Goal: Task Accomplishment & Management: Manage account settings

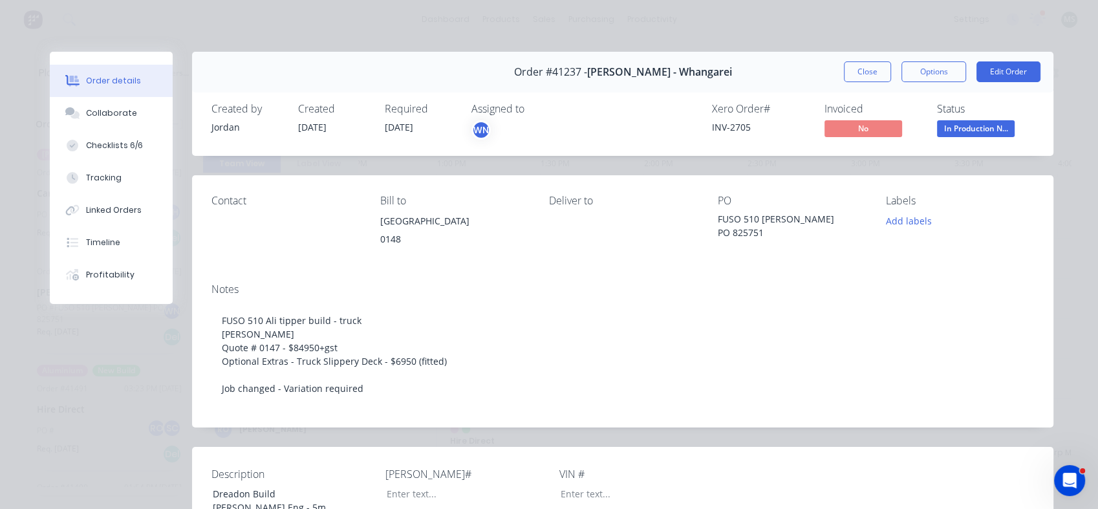
scroll to position [1, 0]
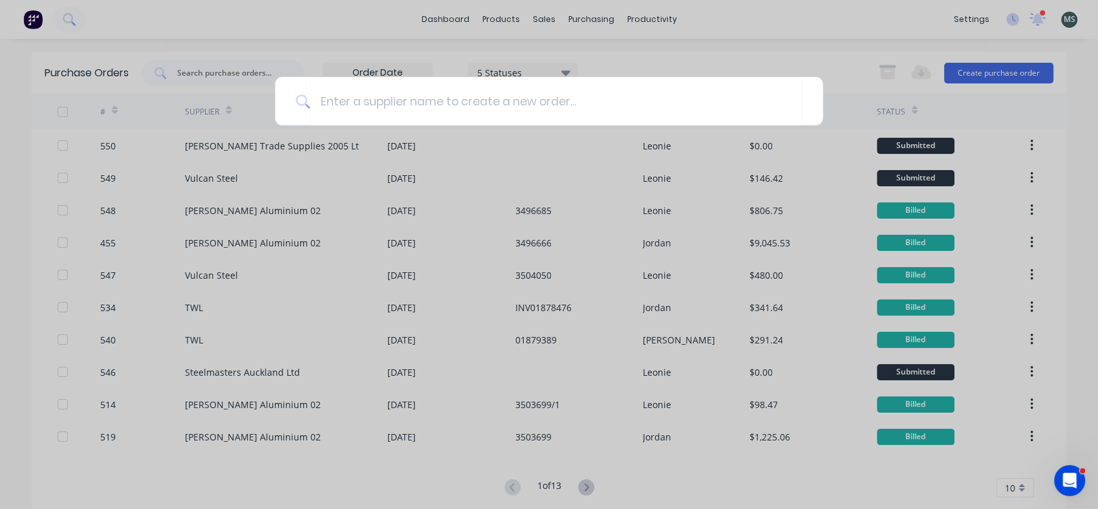
click at [481, 18] on div at bounding box center [549, 254] width 1098 height 509
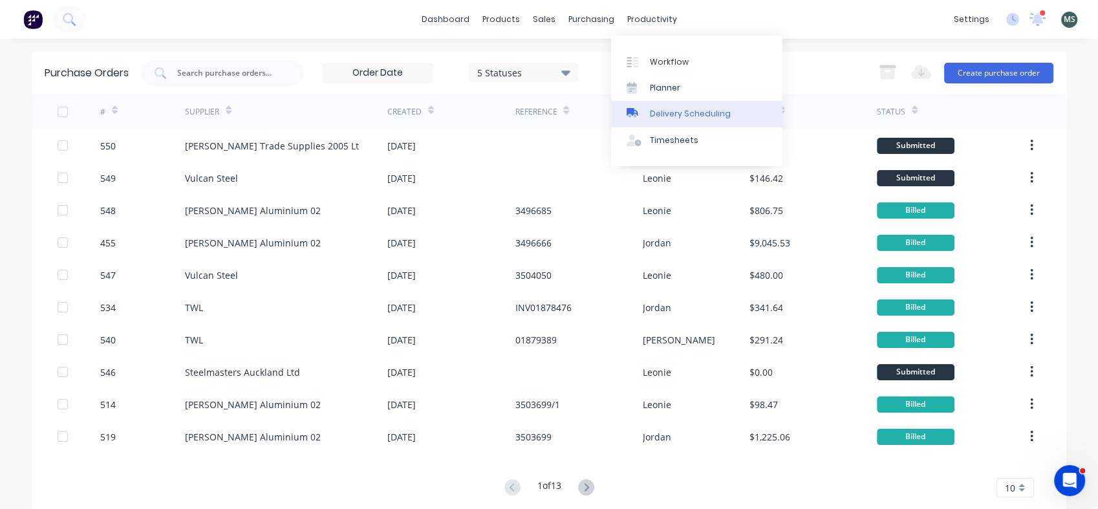
click at [662, 111] on div "Delivery Scheduling" at bounding box center [690, 114] width 81 height 12
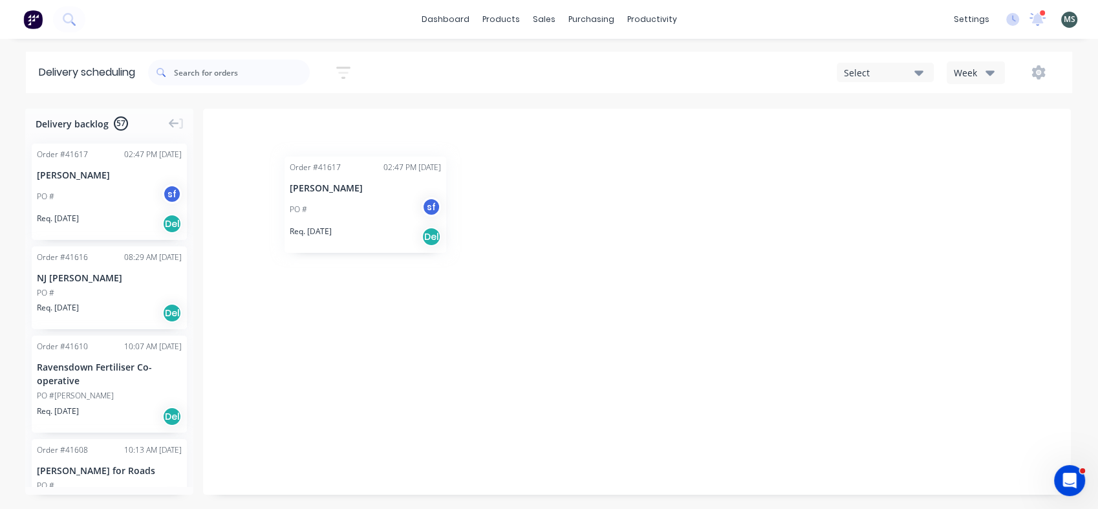
drag, startPoint x: 124, startPoint y: 190, endPoint x: 283, endPoint y: 147, distance: 164.9
click at [918, 72] on icon "button" at bounding box center [919, 72] width 9 height 5
click at [345, 69] on icon "button" at bounding box center [343, 73] width 14 height 16
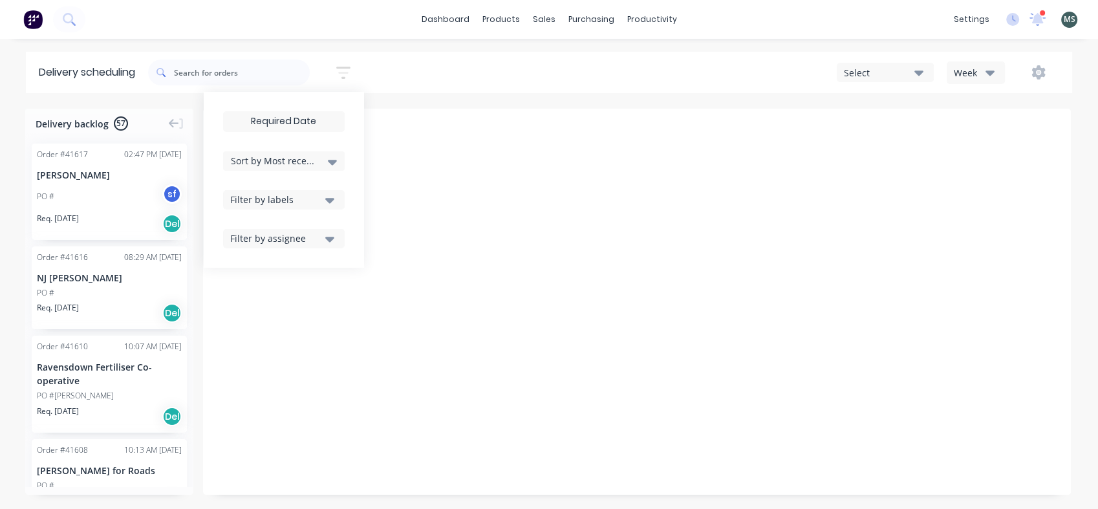
click at [333, 158] on icon at bounding box center [332, 162] width 9 height 14
click at [263, 275] on div "Most recent" at bounding box center [284, 281] width 122 height 23
click at [334, 202] on icon "button" at bounding box center [329, 200] width 9 height 14
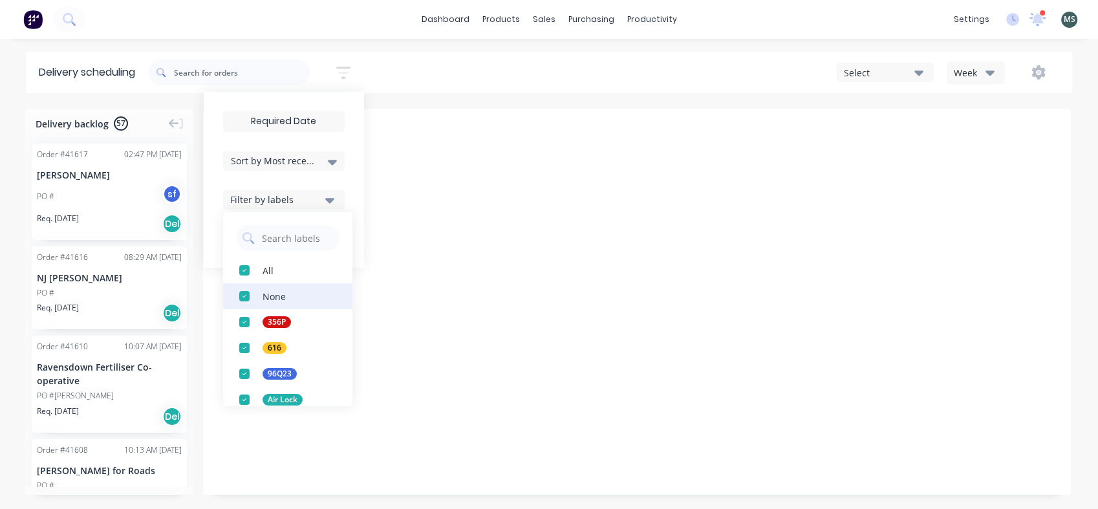
click at [244, 290] on div "button" at bounding box center [245, 296] width 26 height 26
click at [245, 268] on div "button" at bounding box center [245, 270] width 26 height 26
click at [245, 290] on div "button" at bounding box center [245, 296] width 26 height 26
click at [432, 201] on div at bounding box center [637, 302] width 868 height 386
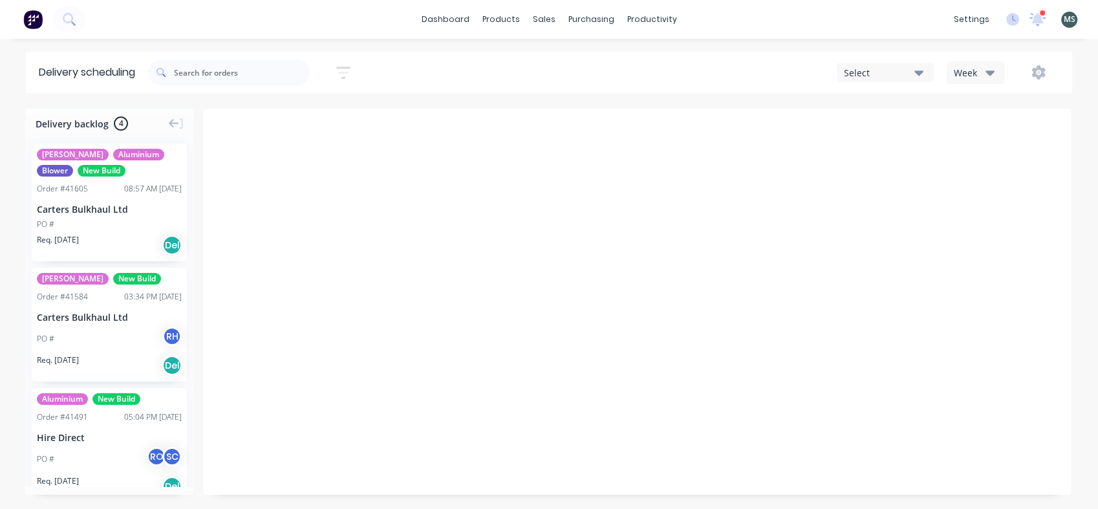
click at [920, 75] on icon "button" at bounding box center [919, 72] width 9 height 5
click at [990, 70] on icon "button" at bounding box center [990, 72] width 9 height 5
click at [983, 103] on div "Week" at bounding box center [1012, 107] width 128 height 26
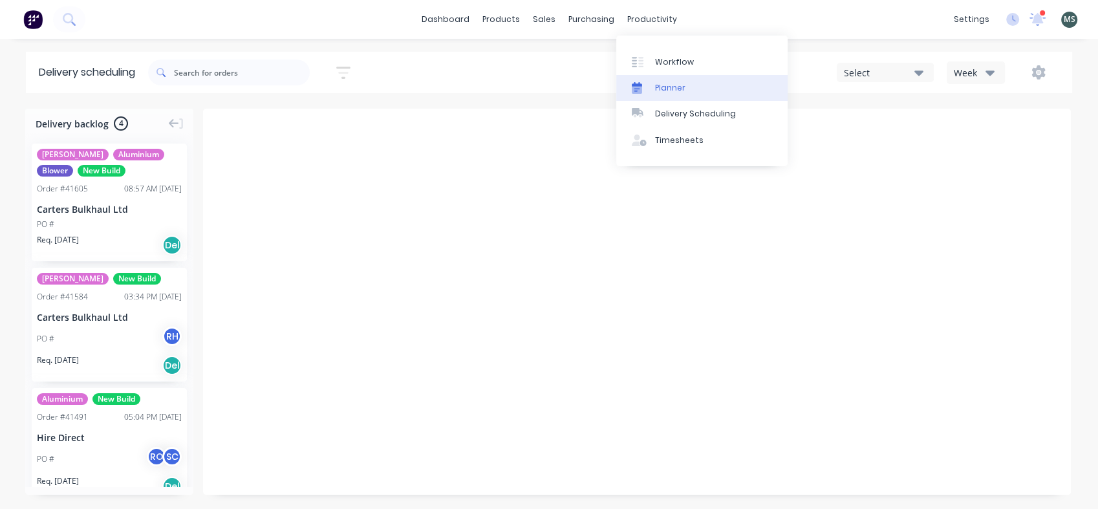
click at [673, 89] on div "Planner" at bounding box center [670, 88] width 30 height 12
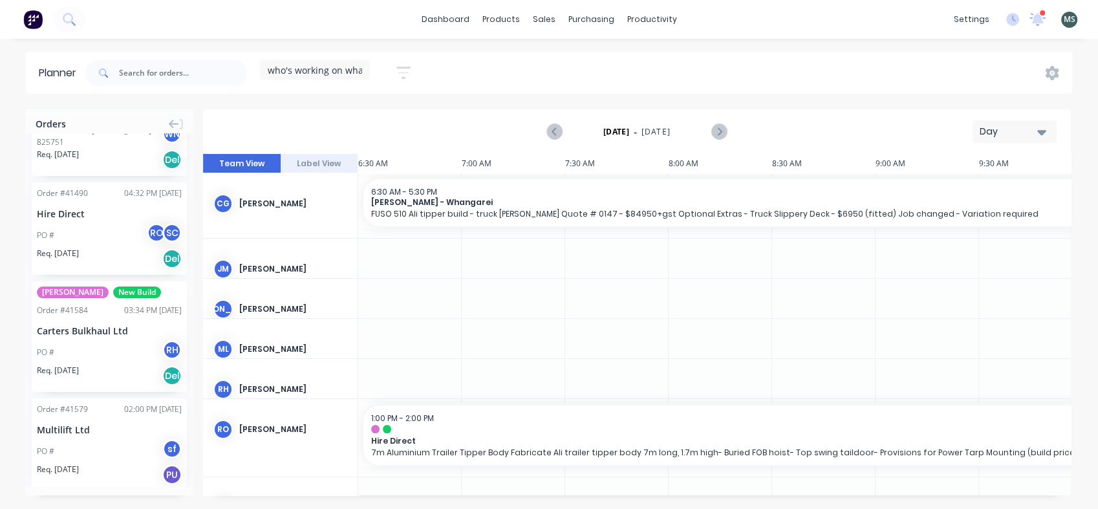
scroll to position [197, 0]
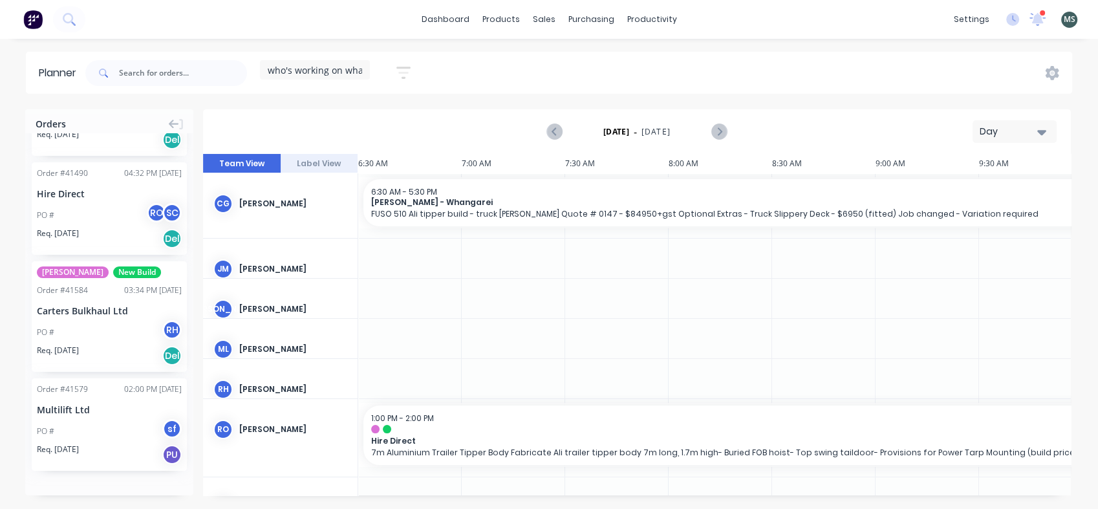
click at [115, 338] on div "PO # RH" at bounding box center [109, 332] width 145 height 25
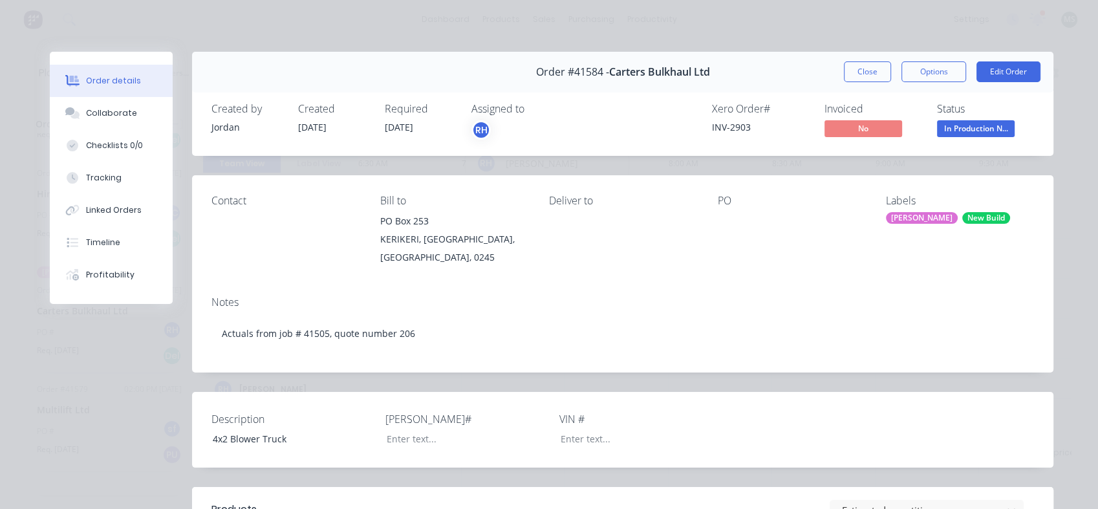
click at [478, 128] on div "RH" at bounding box center [481, 129] width 19 height 19
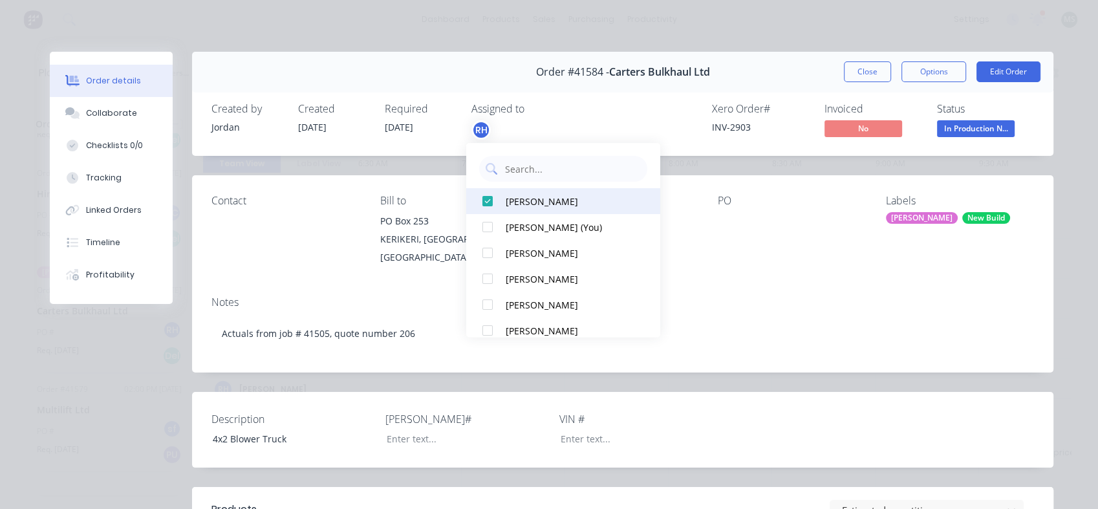
click at [490, 200] on div at bounding box center [488, 201] width 26 height 26
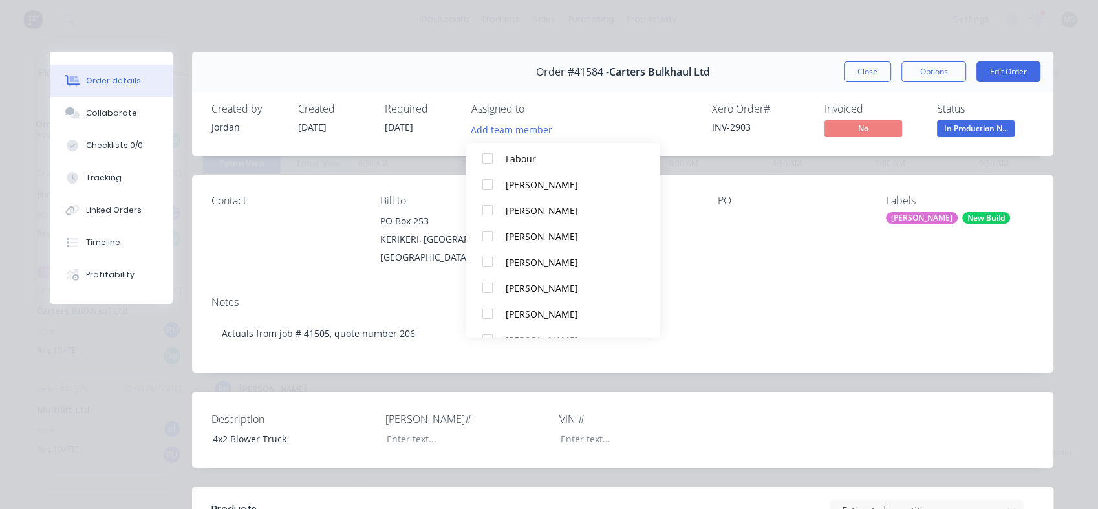
scroll to position [258, 0]
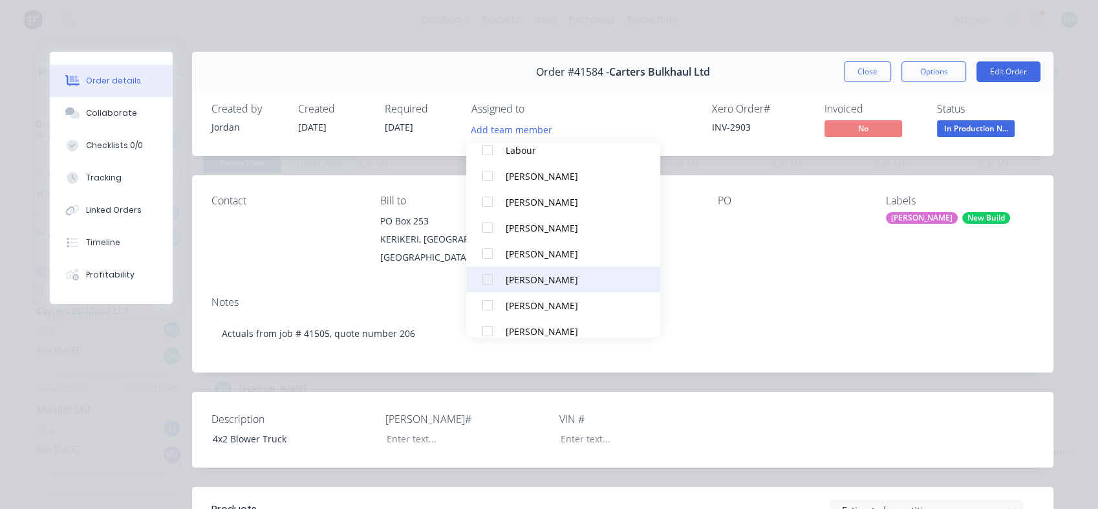
click at [486, 279] on div at bounding box center [488, 279] width 26 height 26
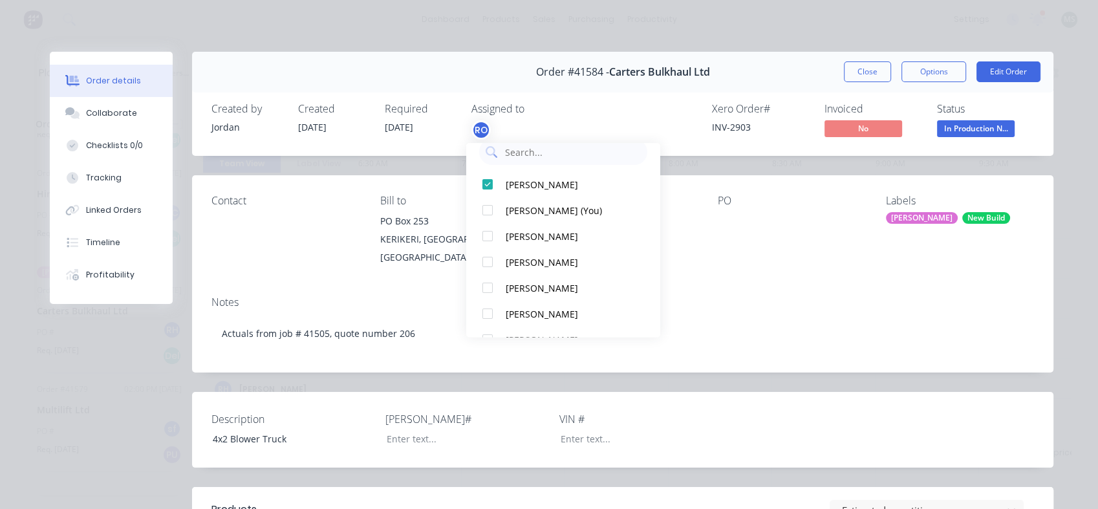
scroll to position [0, 0]
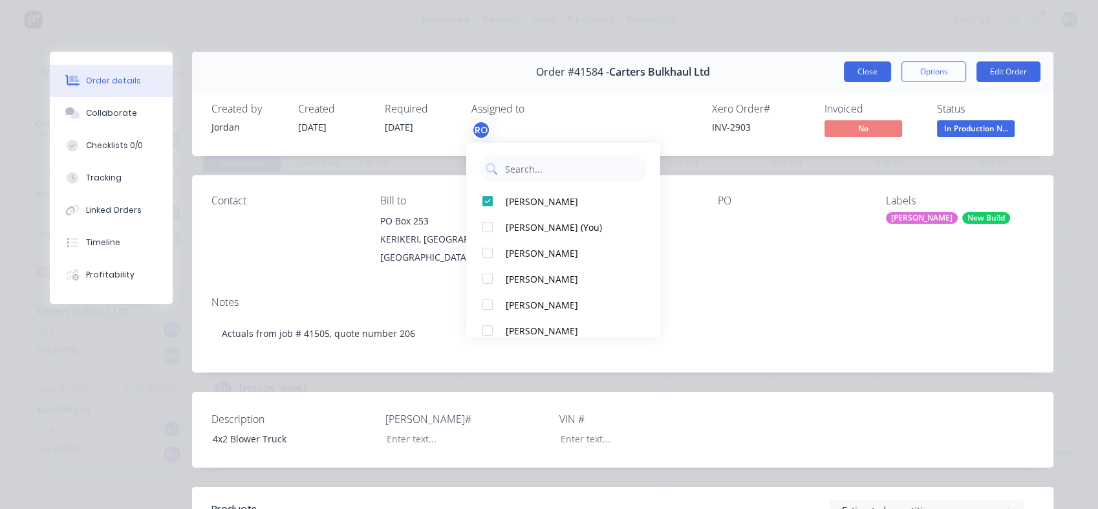
click at [883, 69] on button "Close" at bounding box center [867, 71] width 47 height 21
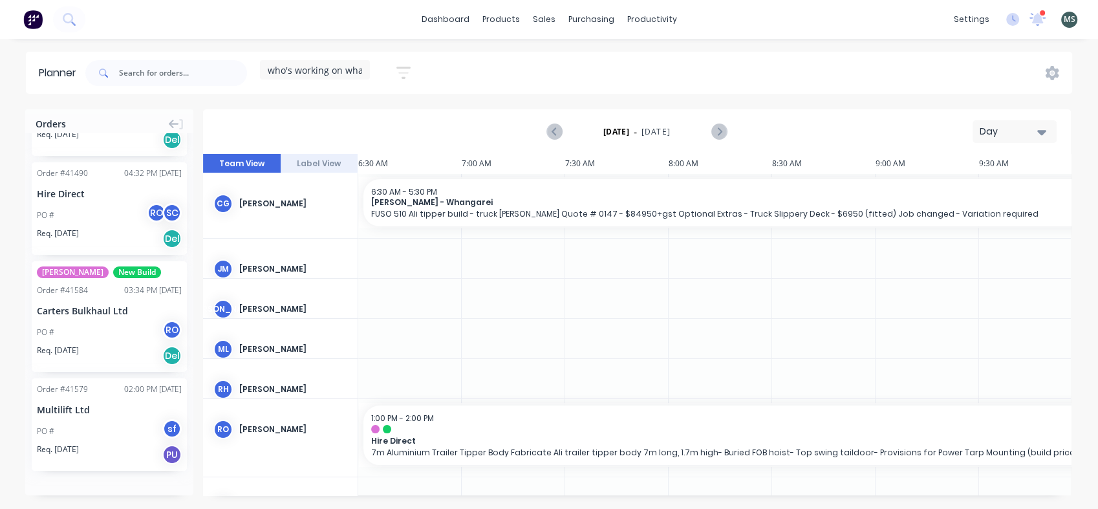
click at [1068, 21] on span "MS" at bounding box center [1070, 20] width 12 height 12
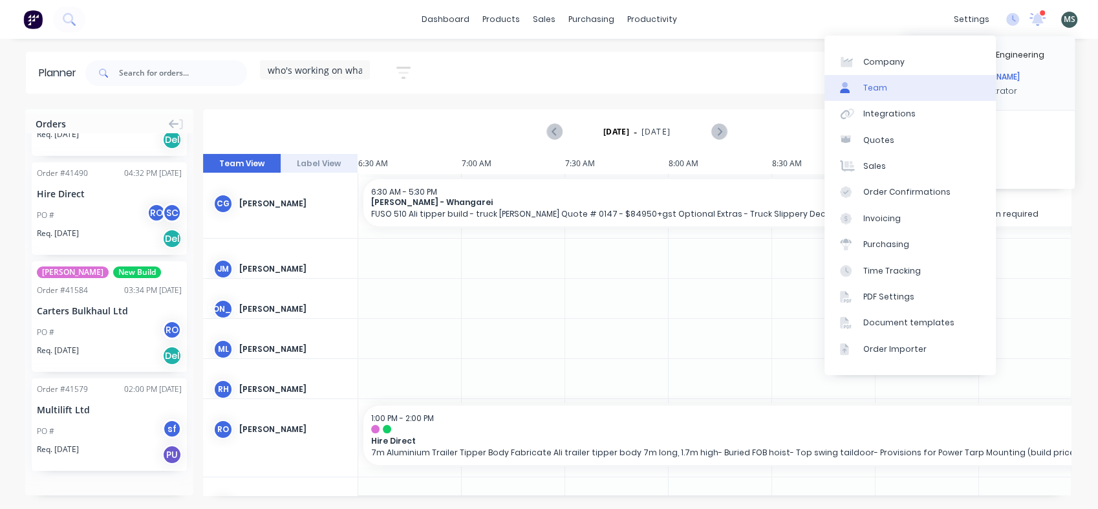
click at [865, 94] on link "Team" at bounding box center [910, 88] width 171 height 26
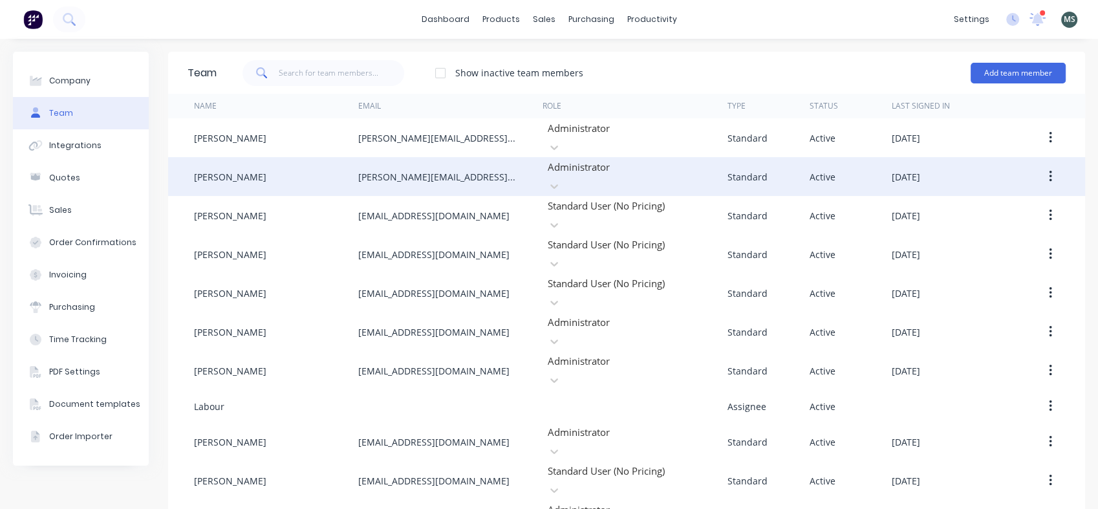
click at [1049, 169] on icon "button" at bounding box center [1050, 176] width 3 height 14
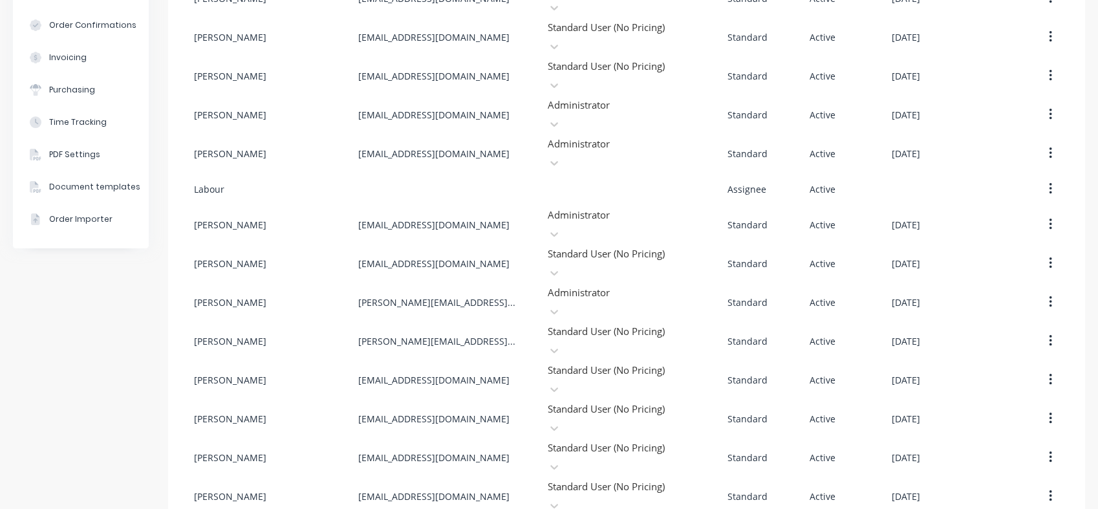
scroll to position [237, 0]
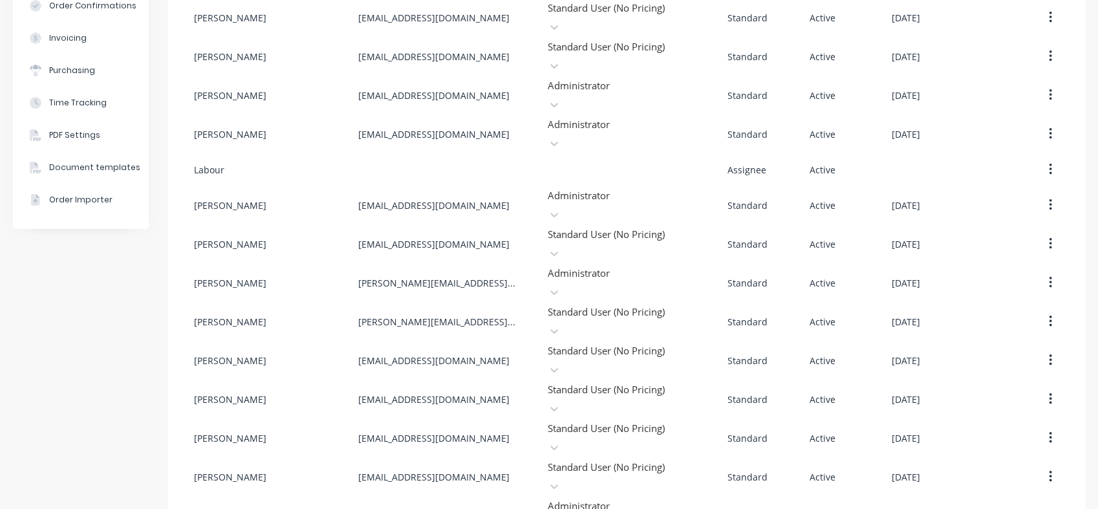
drag, startPoint x: 248, startPoint y: 481, endPoint x: 272, endPoint y: 501, distance: 30.7
click at [272, 501] on div "Company Team Integrations Quotes Sales Order Confirmations Invoicing Purchasing…" at bounding box center [549, 213] width 1098 height 823
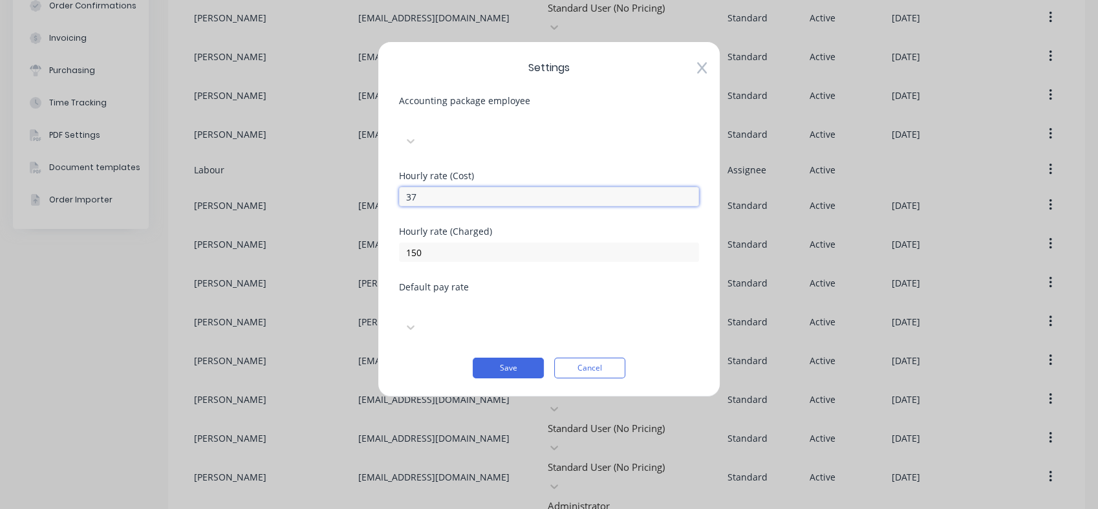
click at [419, 187] on input "37" at bounding box center [549, 196] width 300 height 19
drag, startPoint x: 419, startPoint y: 179, endPoint x: 397, endPoint y: 182, distance: 22.2
click at [397, 182] on div "Settings Accounting package employee Select... [DEMOGRAPHIC_DATA] rate (Cost) 3…" at bounding box center [549, 219] width 343 height 356
type input "52"
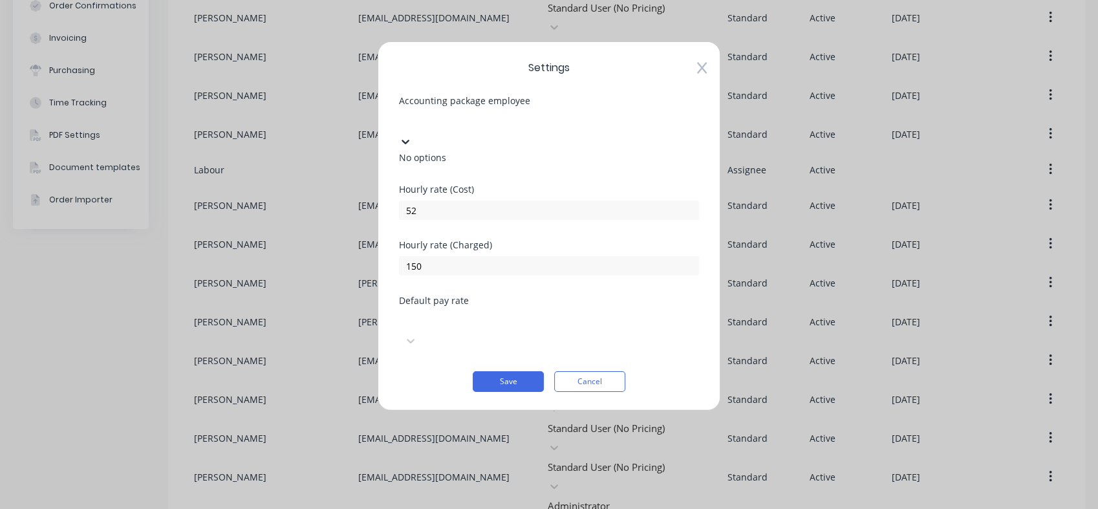
click at [412, 135] on icon at bounding box center [405, 141] width 13 height 13
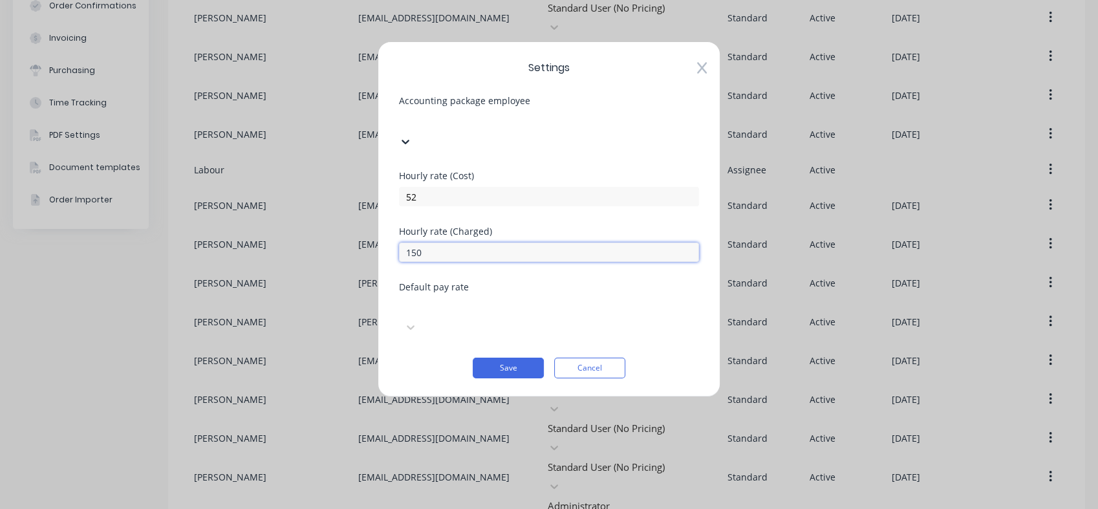
click at [428, 243] on input "150" at bounding box center [549, 252] width 300 height 19
click at [408, 358] on div "Save Cancel" at bounding box center [549, 368] width 300 height 21
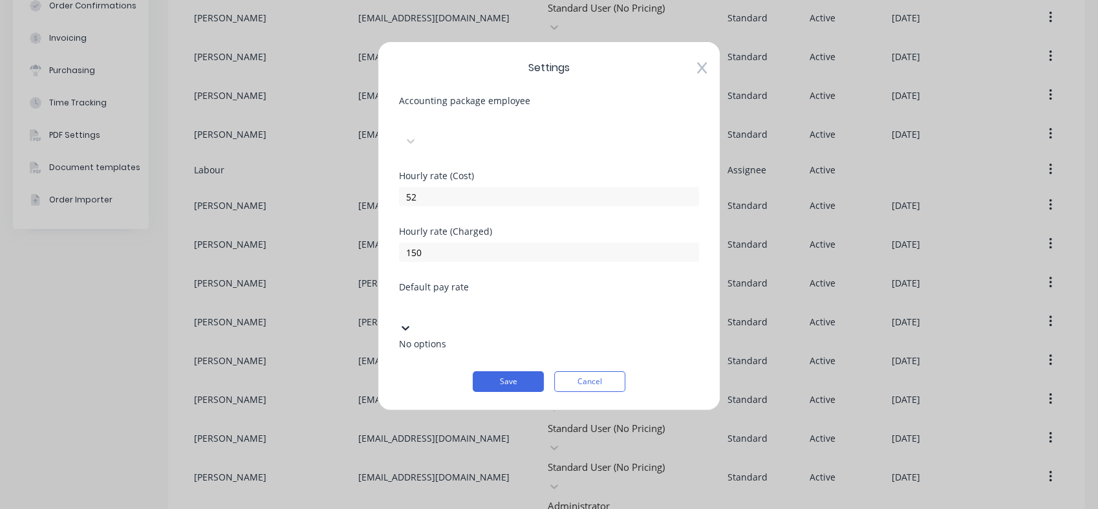
click at [412, 320] on div at bounding box center [405, 327] width 13 height 14
click at [412, 321] on icon at bounding box center [405, 327] width 13 height 13
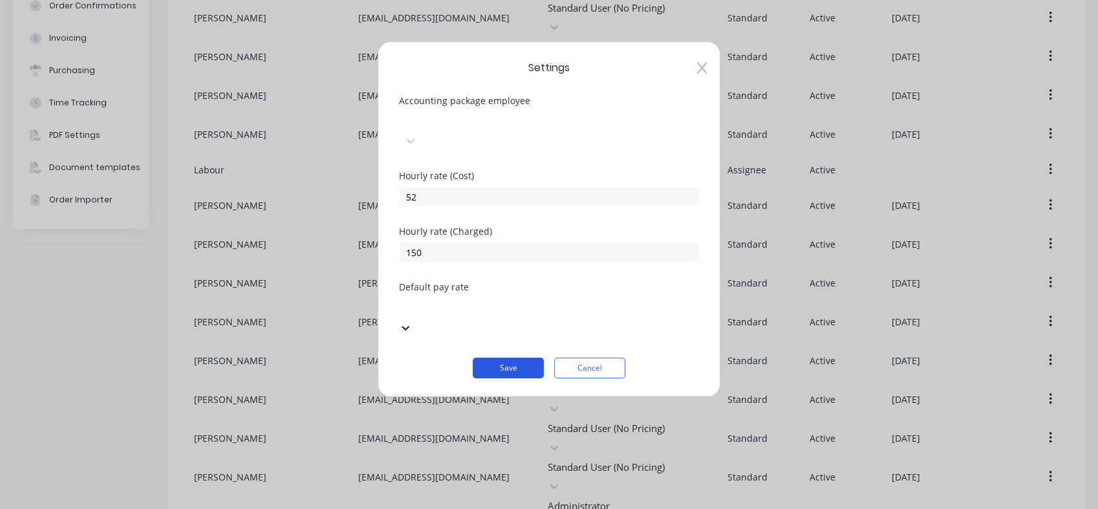
click at [508, 358] on button "Save" at bounding box center [508, 368] width 71 height 21
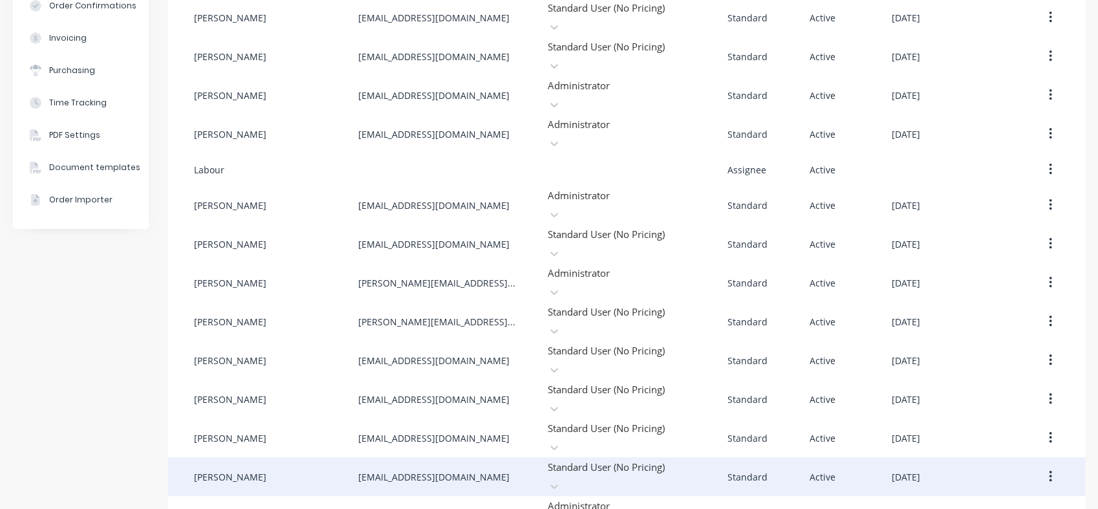
click at [829, 457] on div "Active" at bounding box center [851, 476] width 82 height 39
click at [1047, 465] on button "button" at bounding box center [1051, 476] width 30 height 23
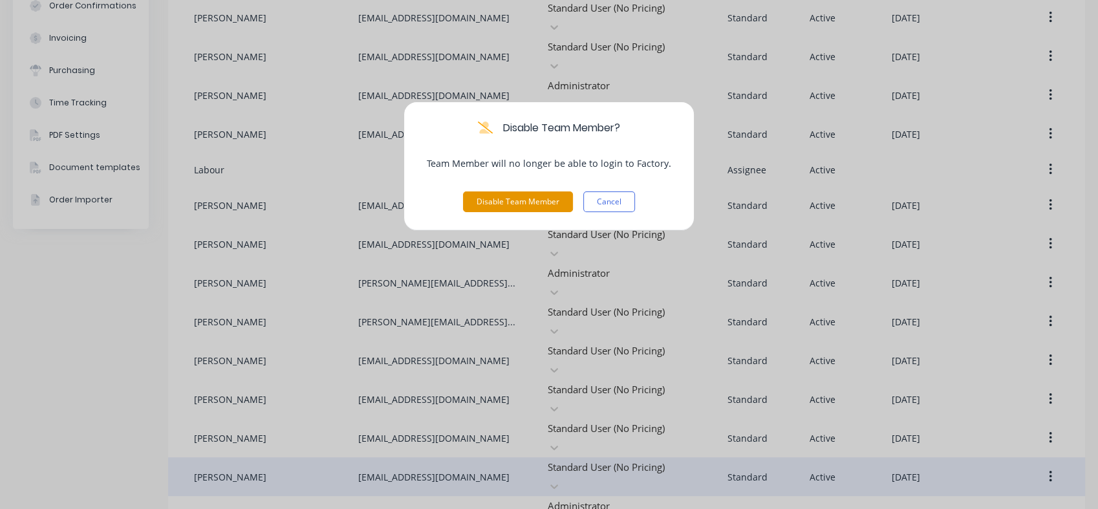
click at [512, 204] on button "Disable Team Member" at bounding box center [518, 201] width 110 height 21
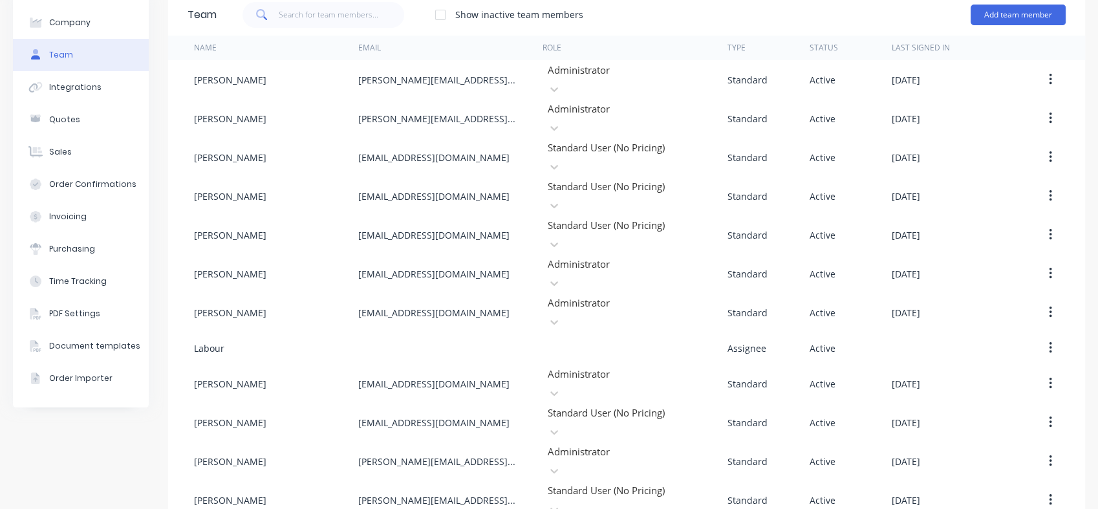
scroll to position [0, 0]
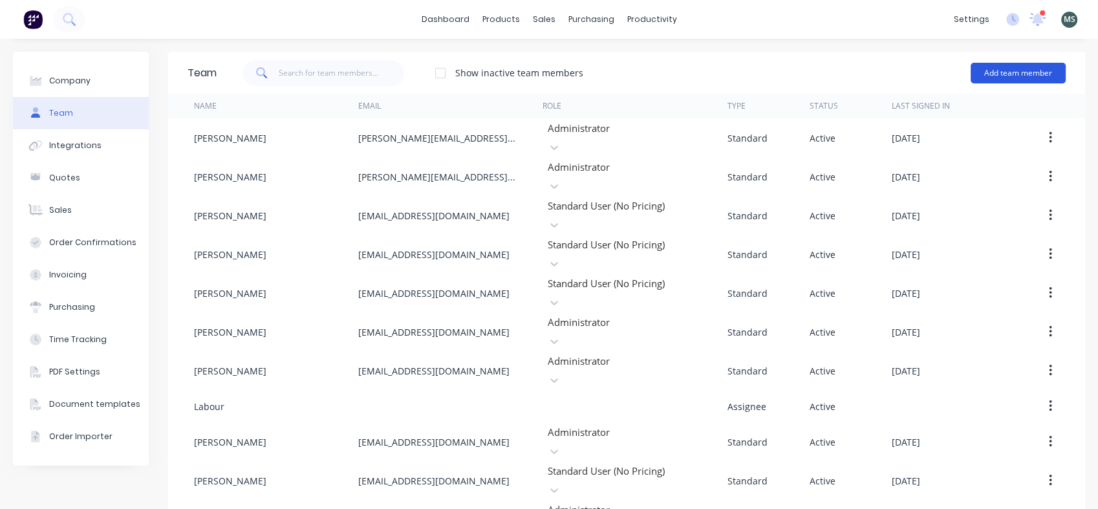
click at [1014, 75] on button "Add team member" at bounding box center [1018, 73] width 95 height 21
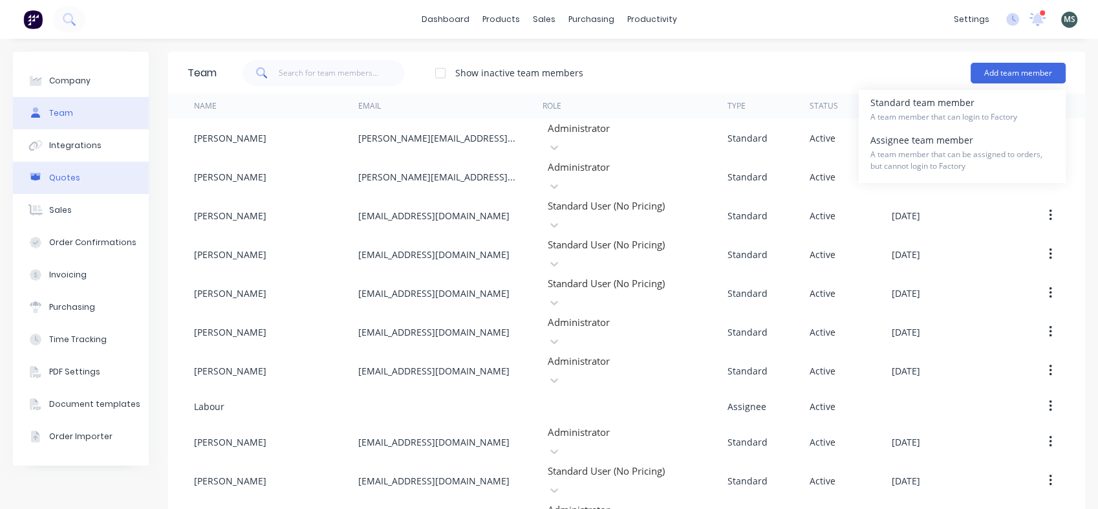
click at [58, 176] on div "Quotes" at bounding box center [64, 178] width 31 height 12
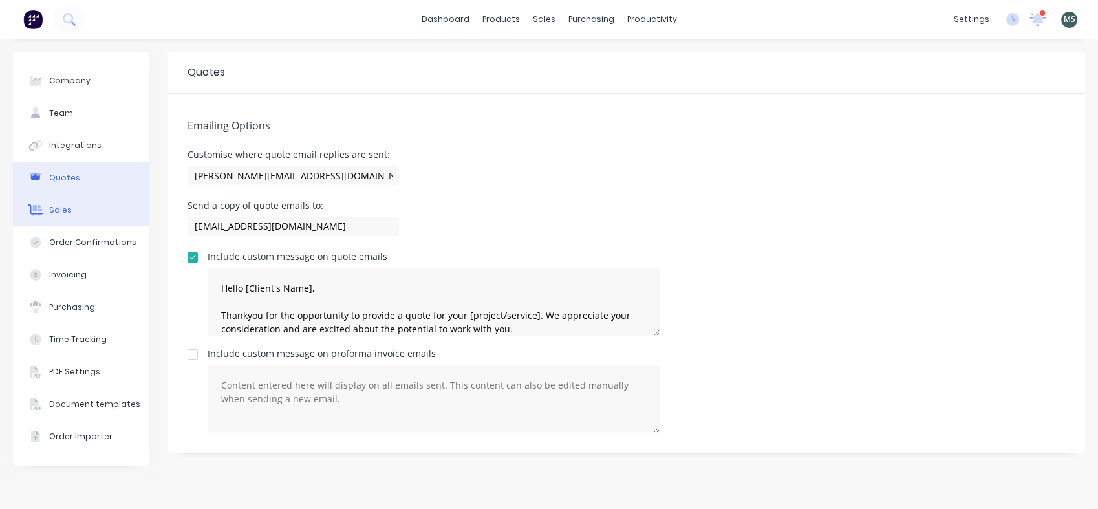
click at [57, 207] on div "Sales" at bounding box center [60, 210] width 23 height 12
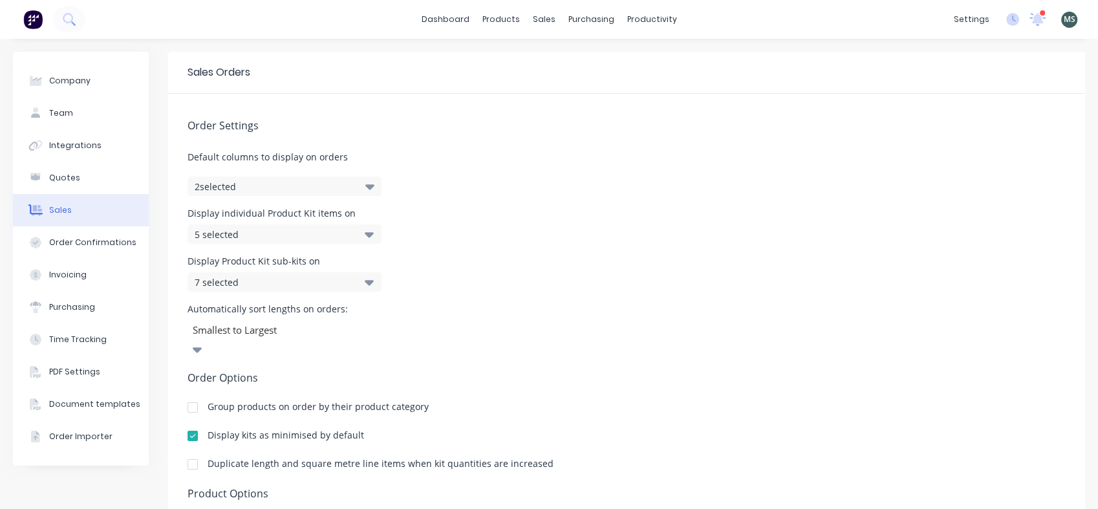
click at [367, 193] on button "2 selected" at bounding box center [285, 186] width 194 height 19
click at [368, 234] on icon at bounding box center [369, 234] width 9 height 5
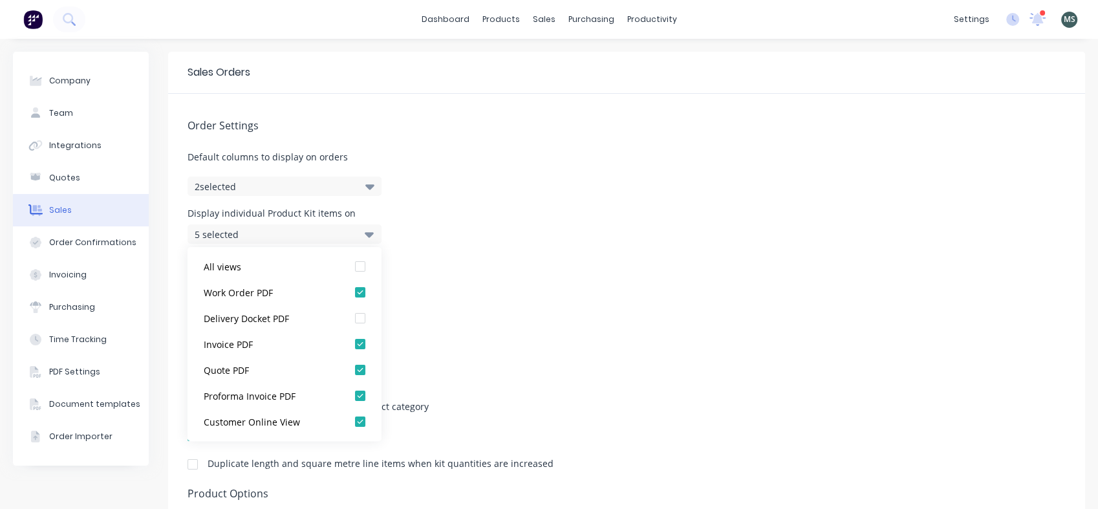
click at [451, 288] on div "Display Product Kit sub-kits on 7 selected" at bounding box center [627, 274] width 878 height 35
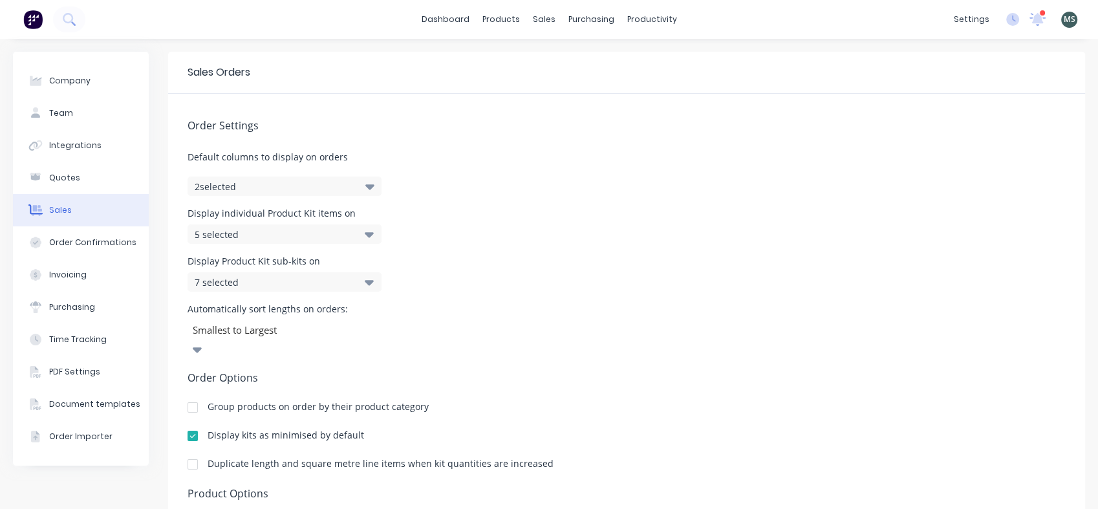
click at [373, 279] on icon at bounding box center [369, 282] width 9 height 14
click at [461, 285] on div "Display Product Kit sub-kits on 7 selected" at bounding box center [627, 274] width 878 height 35
click at [202, 347] on icon at bounding box center [197, 349] width 9 height 5
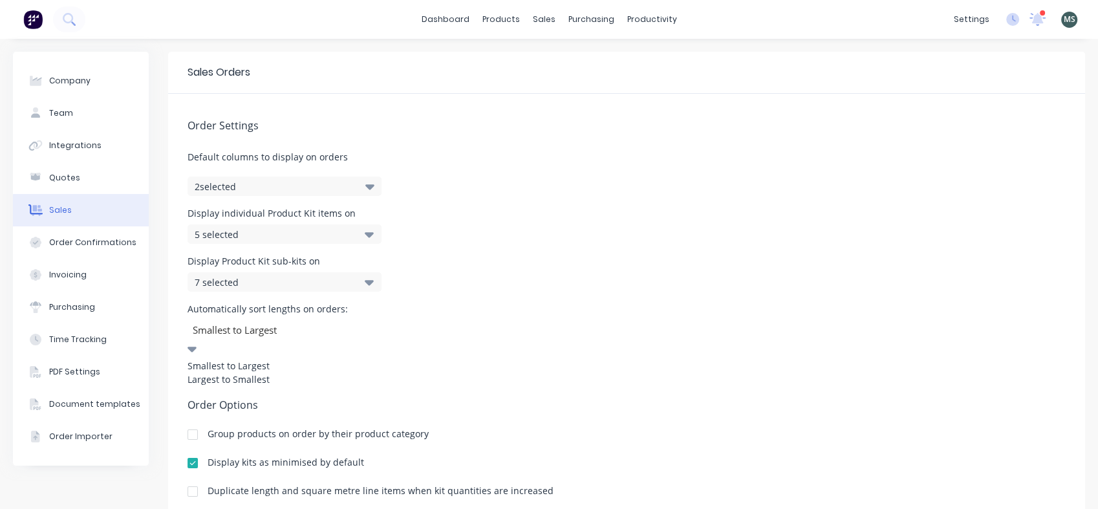
click at [432, 327] on div "Automatically sort lengths on orders: 2 results available. Use Up and Down to c…" at bounding box center [627, 345] width 878 height 81
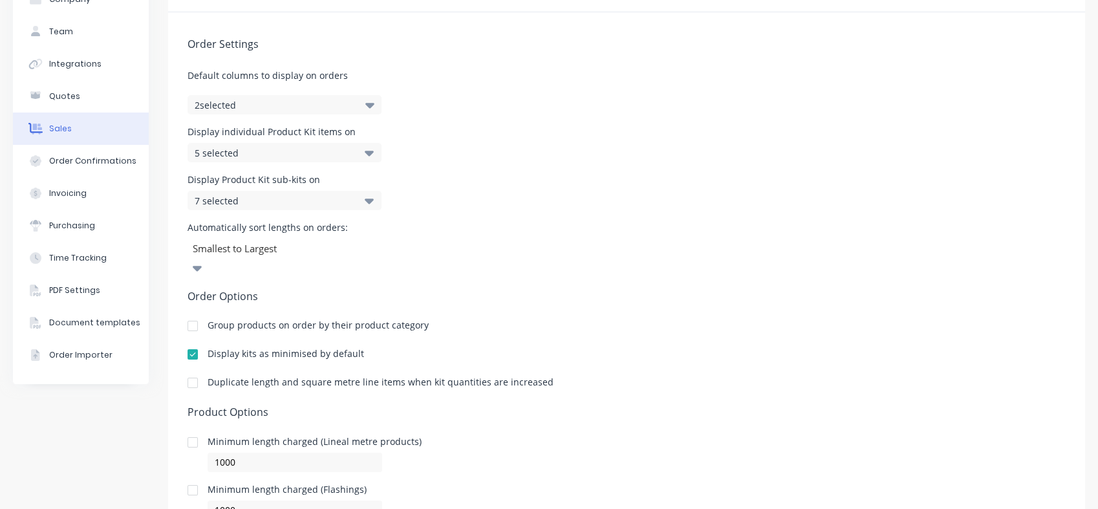
scroll to position [79, 0]
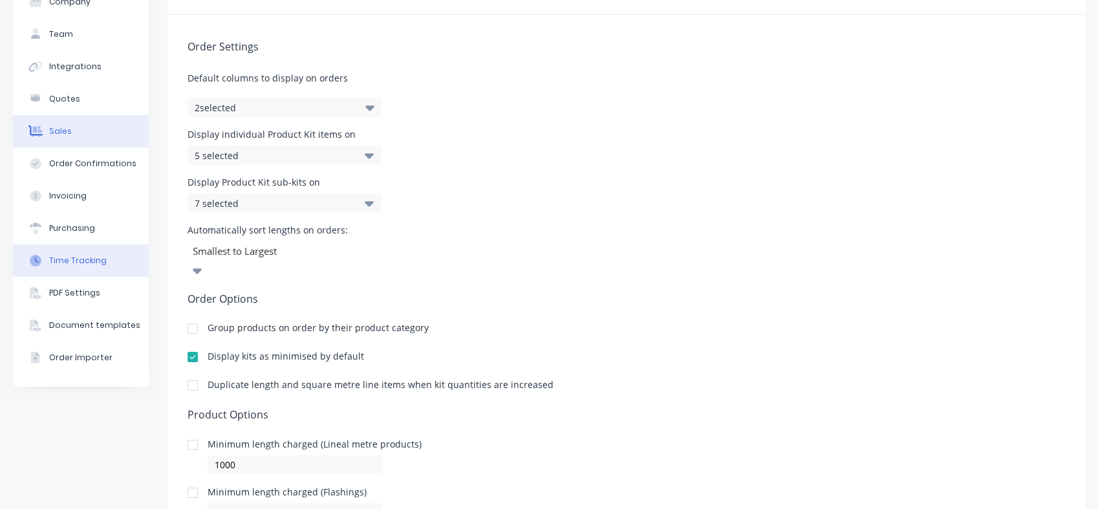
click at [79, 257] on div "Time Tracking" at bounding box center [78, 261] width 58 height 12
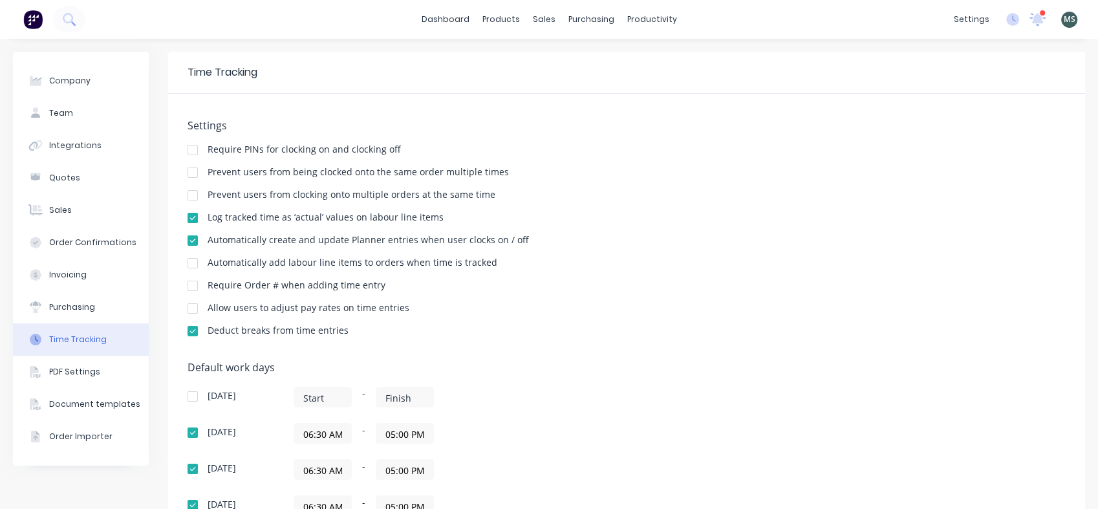
click at [192, 199] on div at bounding box center [193, 195] width 26 height 26
click at [192, 177] on div at bounding box center [193, 173] width 26 height 26
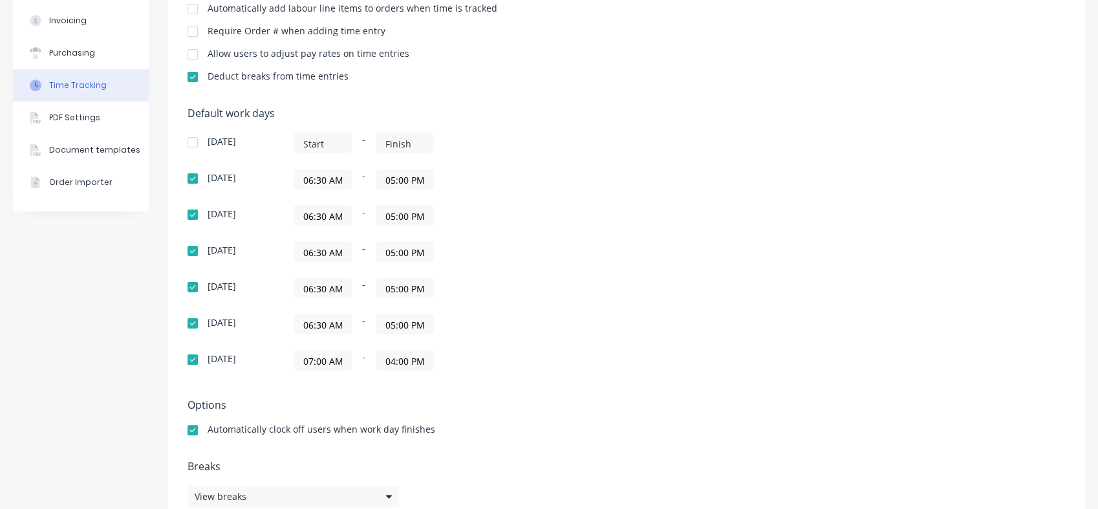
scroll to position [283, 0]
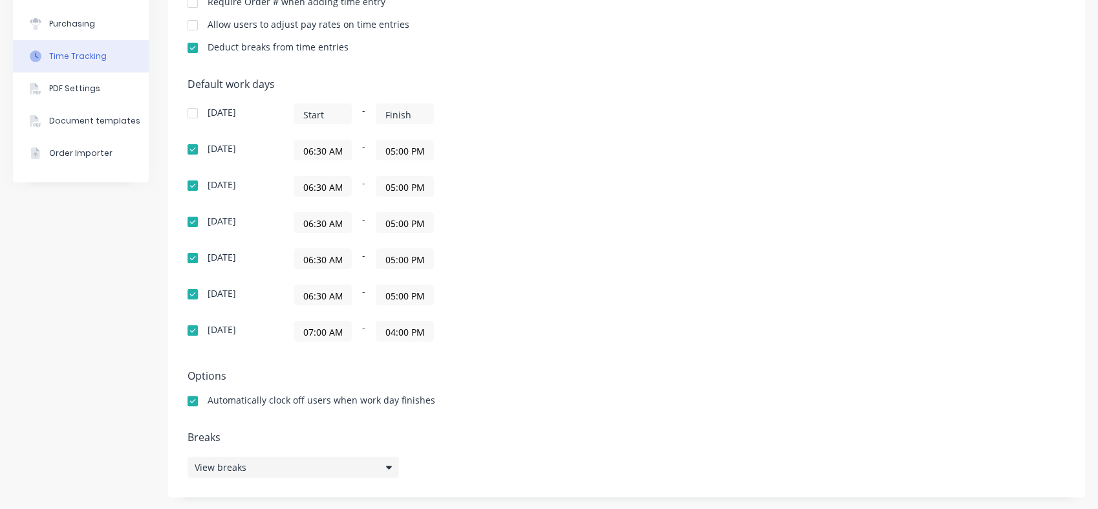
click at [387, 464] on icon at bounding box center [389, 466] width 6 height 9
click at [580, 419] on button "edit" at bounding box center [579, 422] width 21 height 14
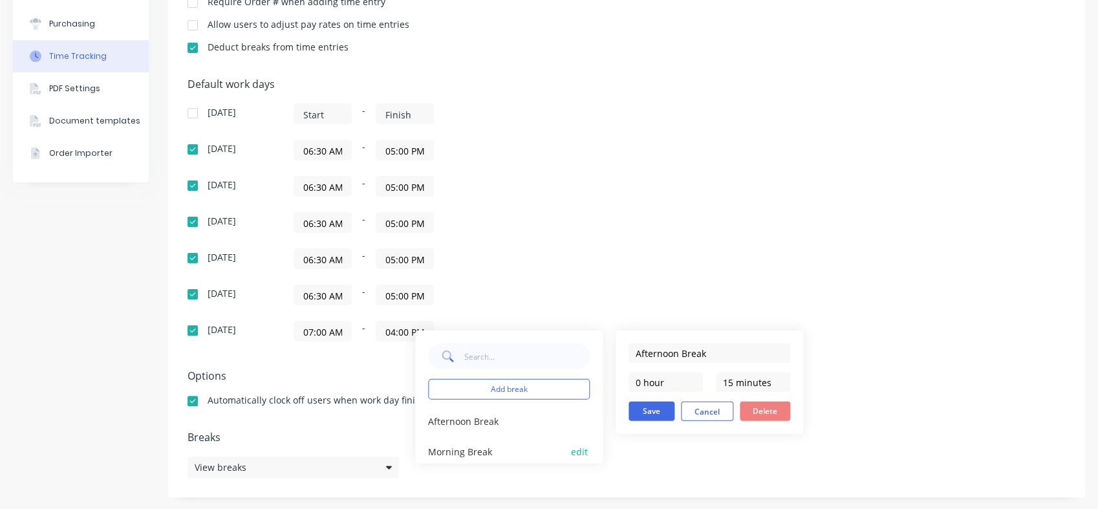
click at [576, 448] on button "edit" at bounding box center [579, 452] width 21 height 14
type input "Morning Break"
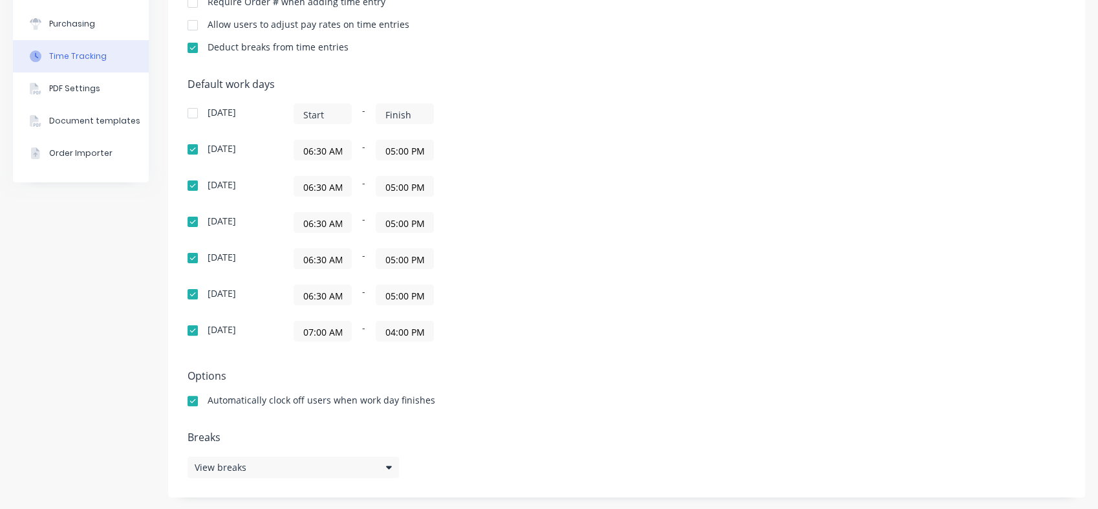
click at [517, 277] on div "[DATE] - [DATE] 06:30 AM - 05:00 PM [DATE] 06:30 AM - 05:00 PM [DATE] 06:30 AM …" at bounding box center [414, 222] width 453 height 238
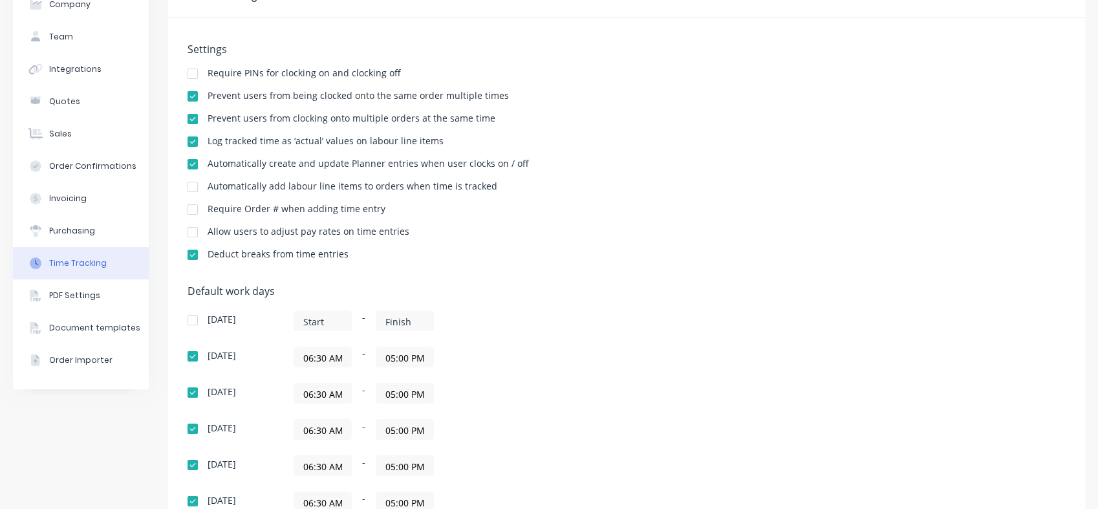
scroll to position [0, 0]
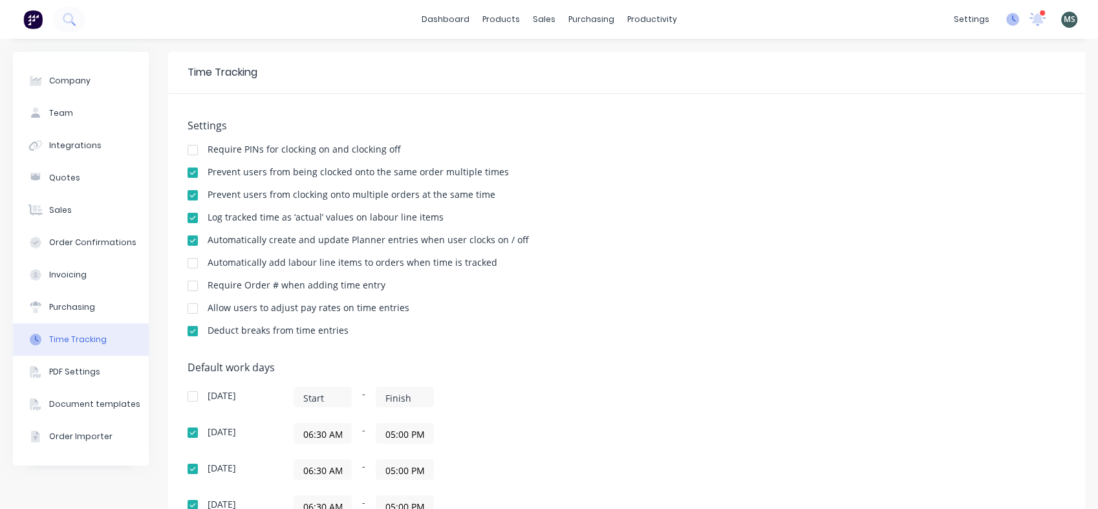
click at [1006, 21] on icon at bounding box center [1012, 19] width 13 height 13
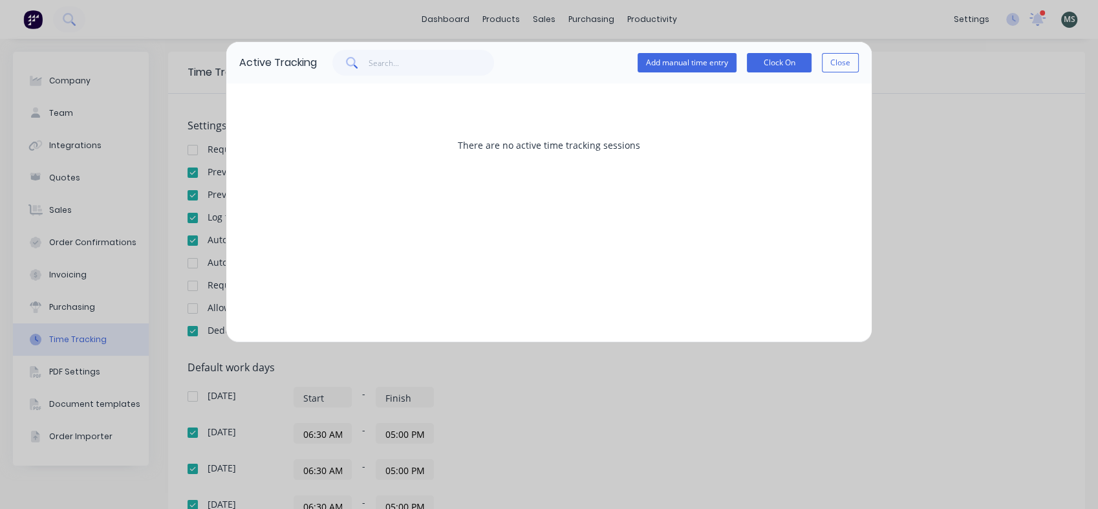
click at [63, 115] on div "Active Tracking Add manual time entry Clock On Close There are no active time t…" at bounding box center [549, 254] width 1098 height 509
click at [832, 64] on button "Close" at bounding box center [840, 62] width 37 height 19
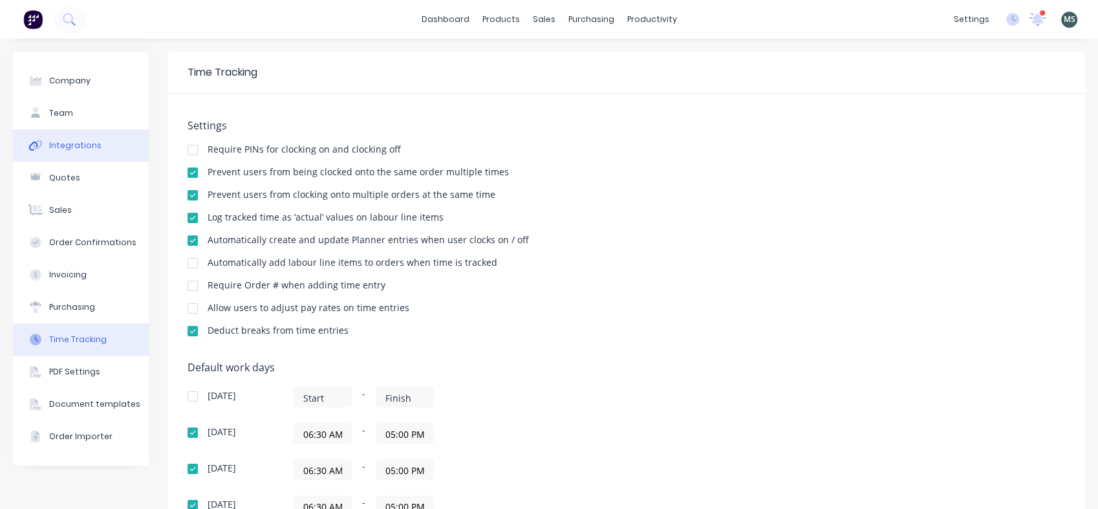
click at [80, 151] on div "Integrations" at bounding box center [75, 146] width 52 height 12
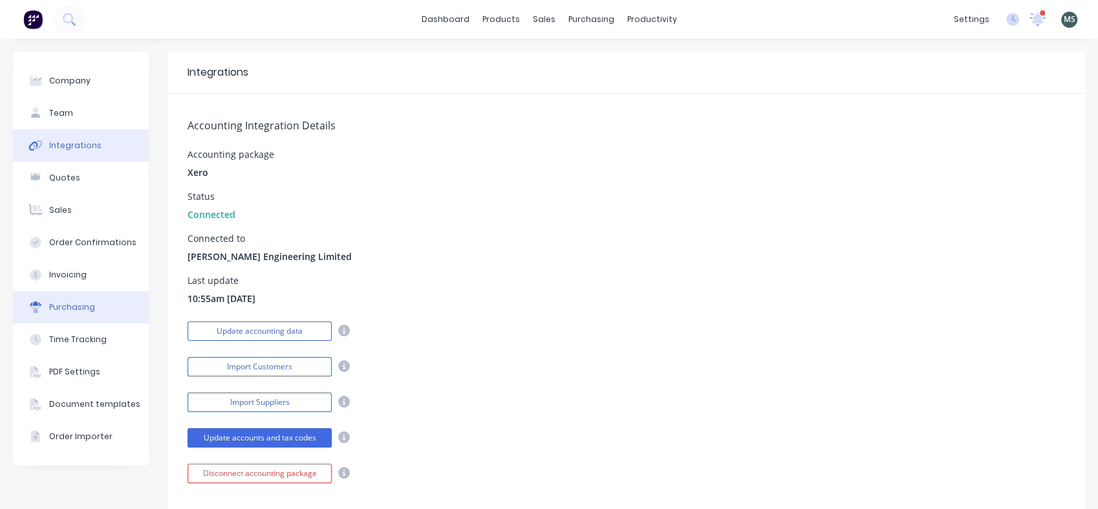
click at [67, 310] on div "Purchasing" at bounding box center [72, 307] width 46 height 12
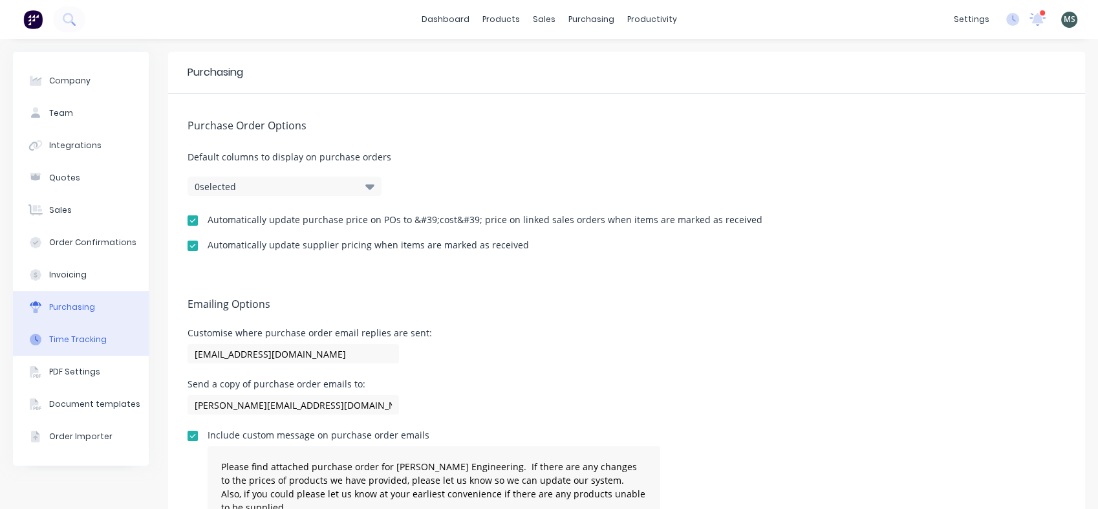
click at [67, 338] on div "Time Tracking" at bounding box center [78, 340] width 58 height 12
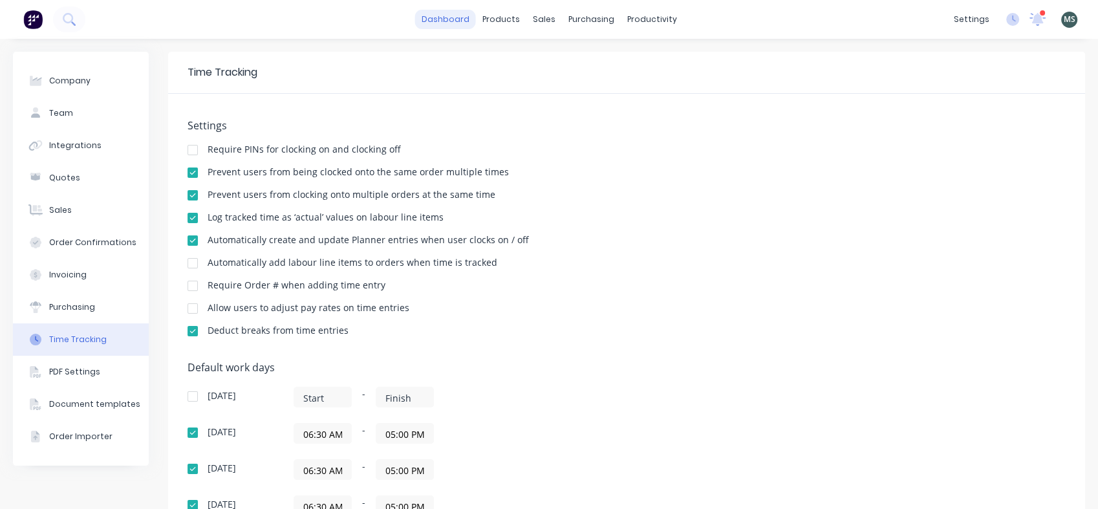
click at [449, 22] on link "dashboard" at bounding box center [445, 19] width 61 height 19
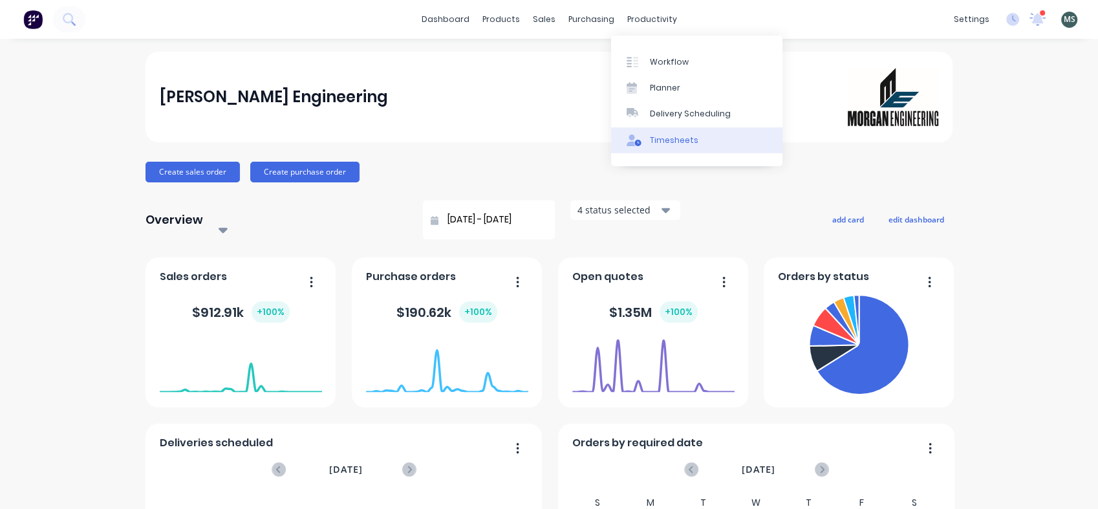
click at [652, 136] on div "Timesheets" at bounding box center [674, 141] width 49 height 12
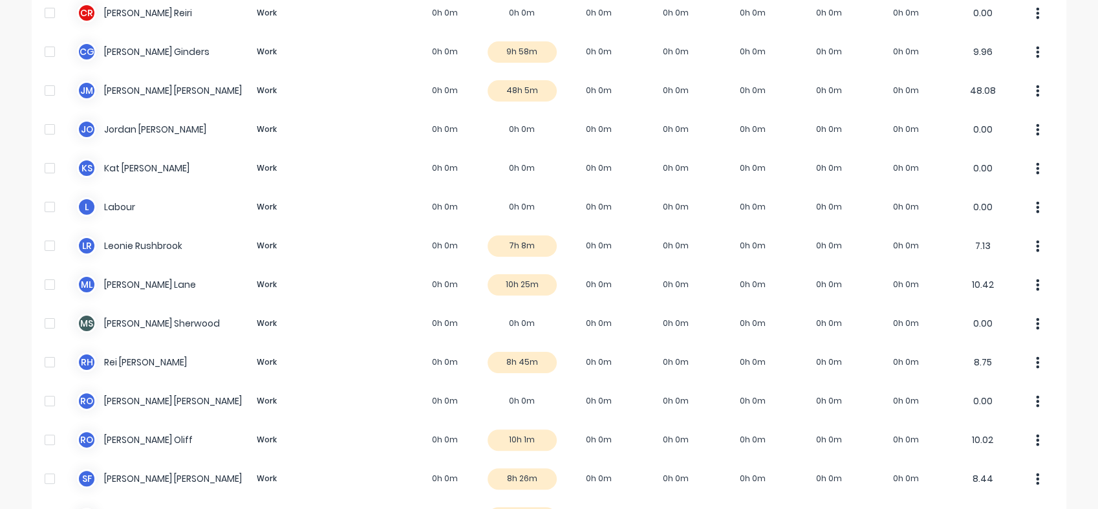
scroll to position [232, 0]
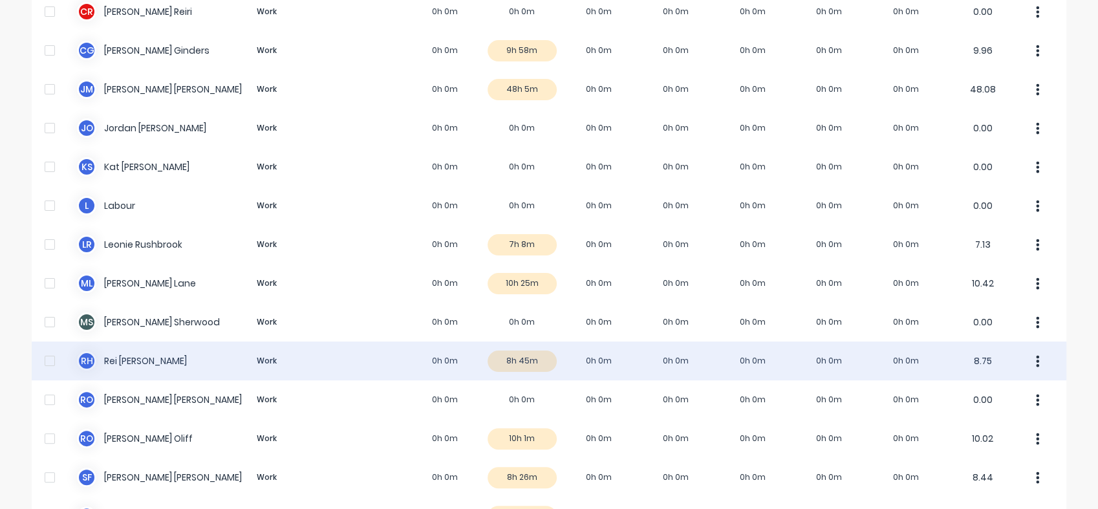
click at [511, 347] on div "R H Rei [PERSON_NAME] Work 0h 0m 8h 45m 0h 0m 0h 0m 0h 0m 0h 0m 0h 0m 8.75" at bounding box center [549, 361] width 1035 height 39
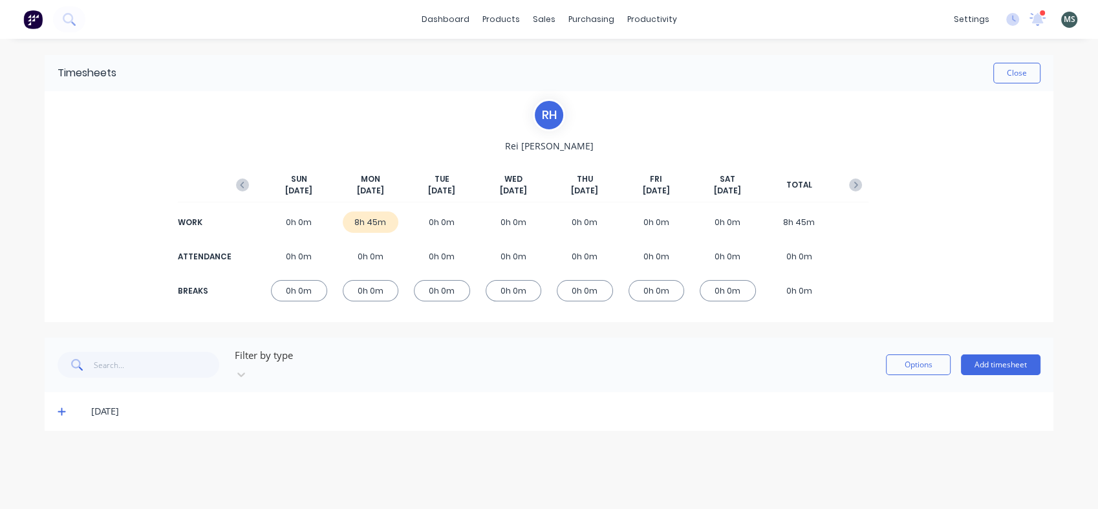
click at [362, 224] on div "8h 45m" at bounding box center [371, 221] width 56 height 21
click at [367, 220] on div "8h 45m" at bounding box center [371, 221] width 56 height 21
click at [365, 175] on span "MON" at bounding box center [370, 179] width 19 height 12
click at [243, 186] on icon "button" at bounding box center [242, 185] width 13 height 13
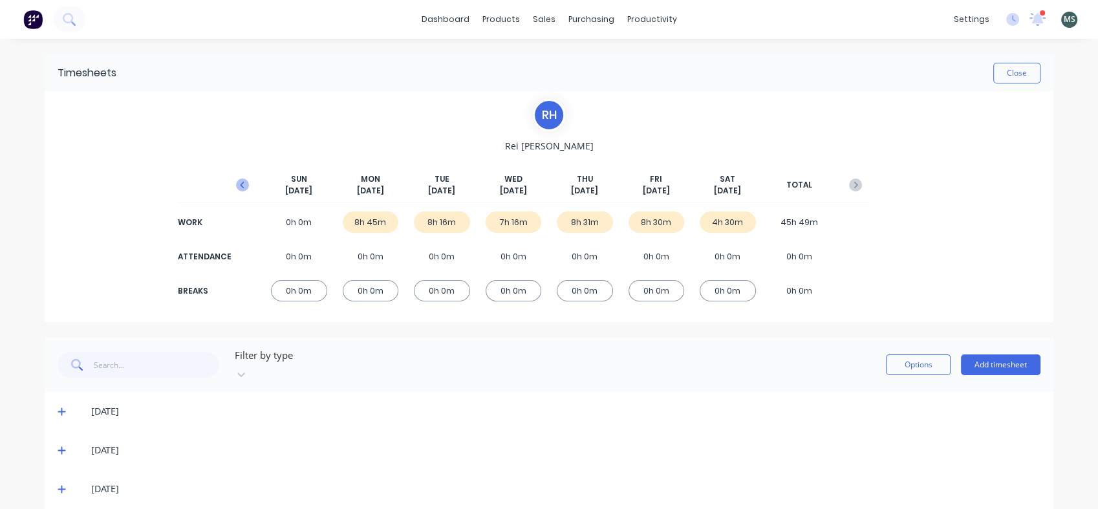
click at [236, 181] on icon "button" at bounding box center [242, 185] width 13 height 13
click at [852, 188] on icon "button" at bounding box center [855, 185] width 13 height 13
click at [575, 217] on div "8h 46m" at bounding box center [585, 221] width 56 height 21
click at [580, 177] on span "THU" at bounding box center [585, 179] width 16 height 12
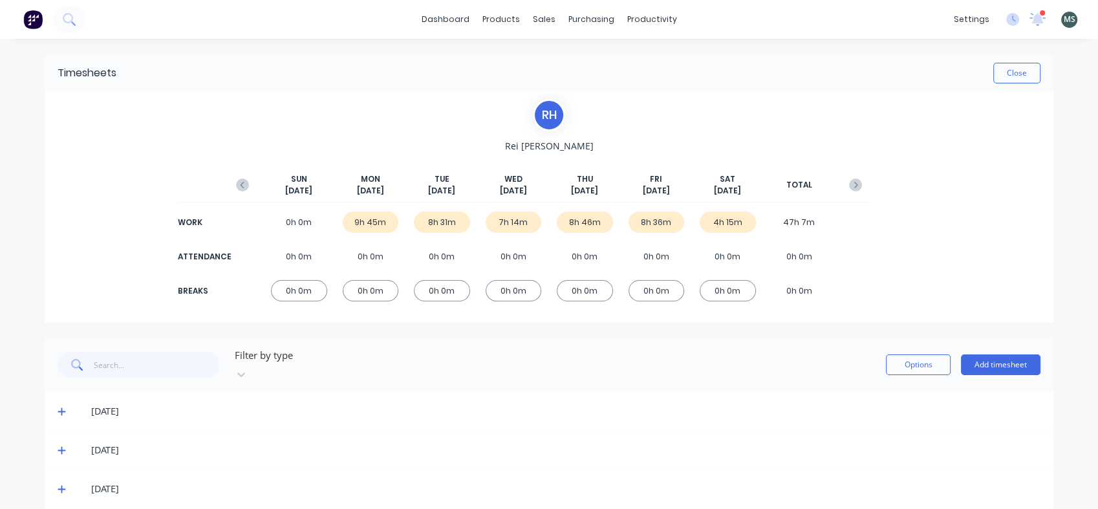
click at [541, 141] on span "[PERSON_NAME]" at bounding box center [549, 146] width 89 height 14
click at [58, 405] on span at bounding box center [64, 411] width 13 height 13
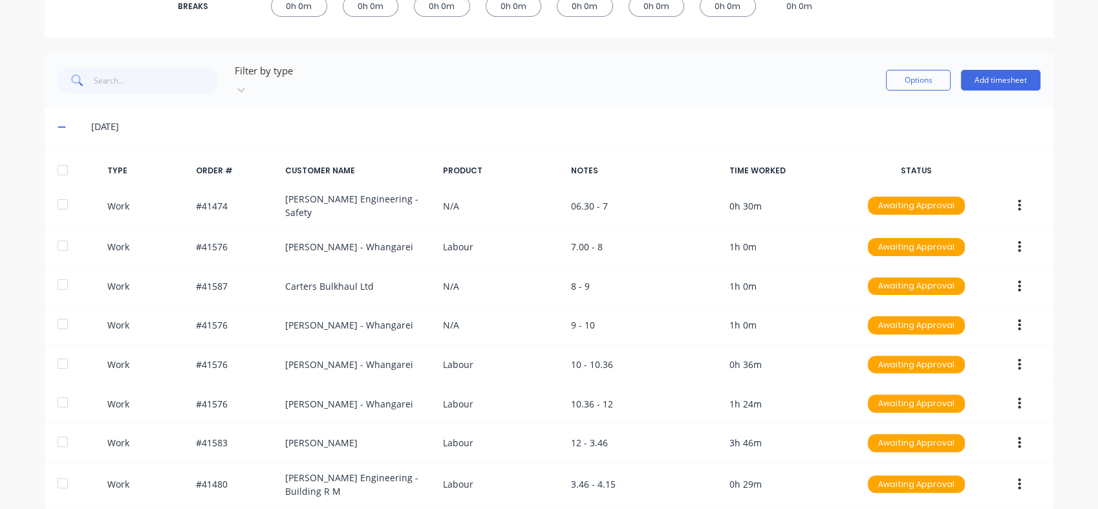
scroll to position [316, 0]
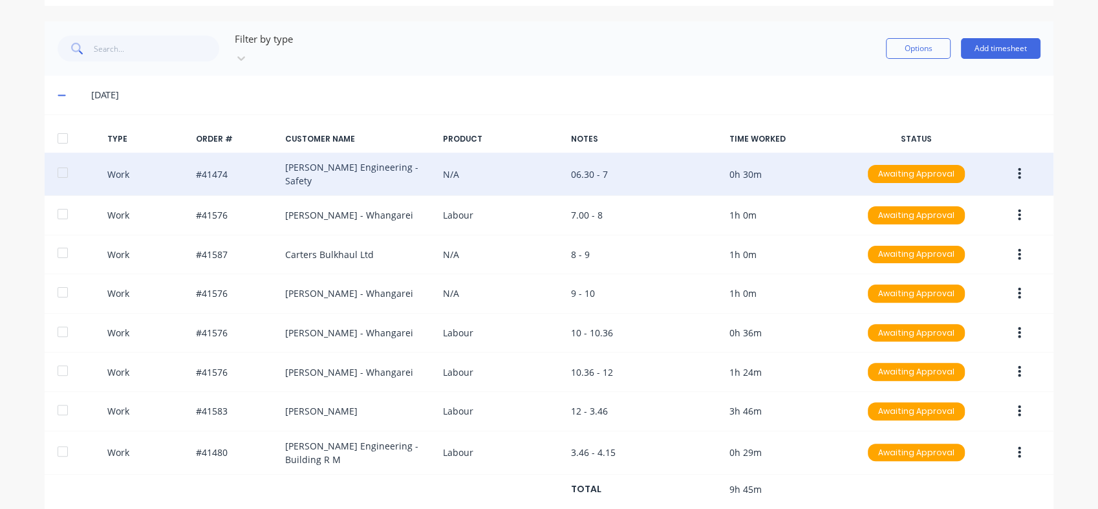
click at [1018, 167] on icon "button" at bounding box center [1019, 174] width 3 height 14
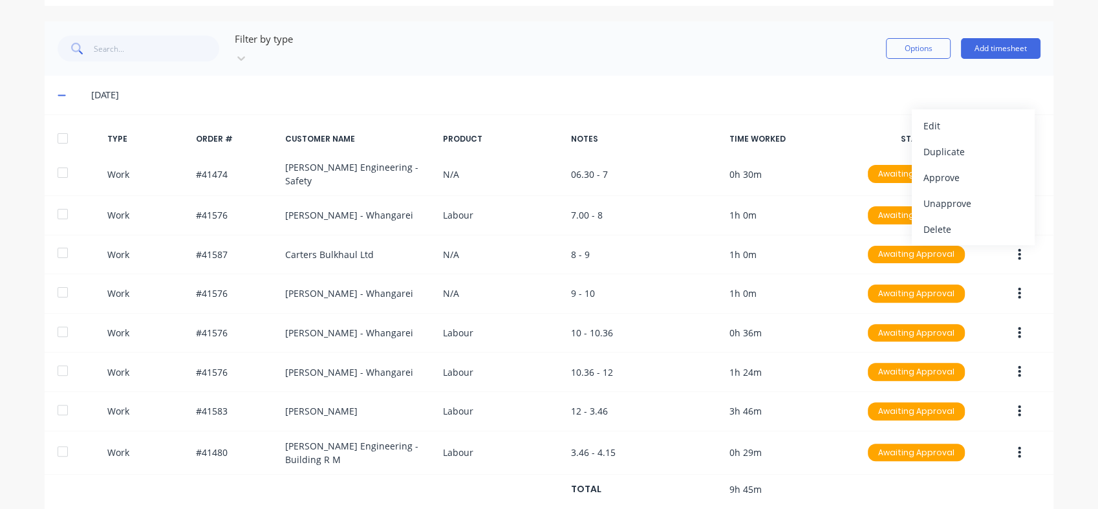
click at [1065, 101] on div "dashboard products sales purchasing productivity dashboard products Product Cat…" at bounding box center [549, 254] width 1098 height 509
click at [248, 52] on icon at bounding box center [241, 58] width 13 height 13
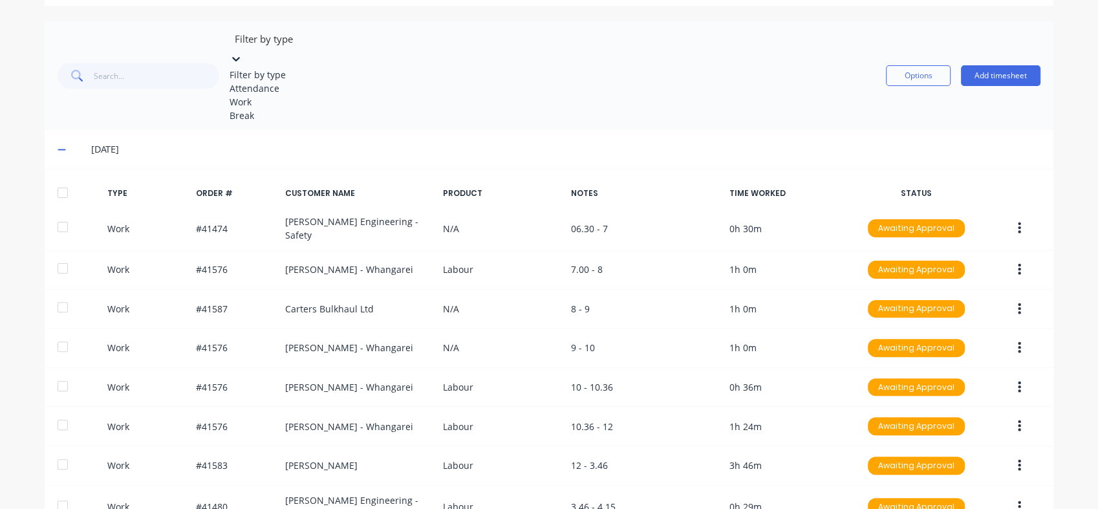
click at [252, 122] on div "Break" at bounding box center [327, 116] width 194 height 14
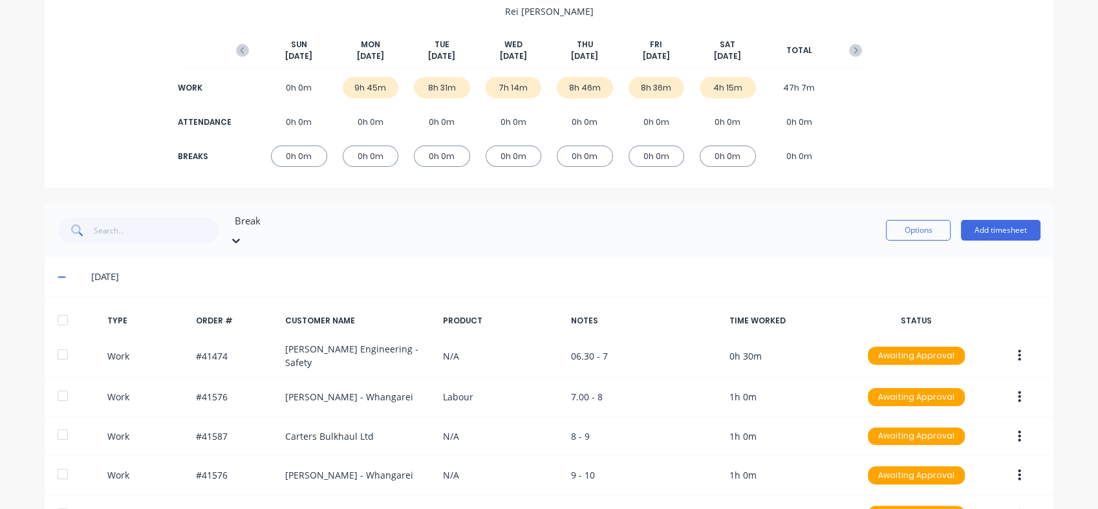
scroll to position [0, 0]
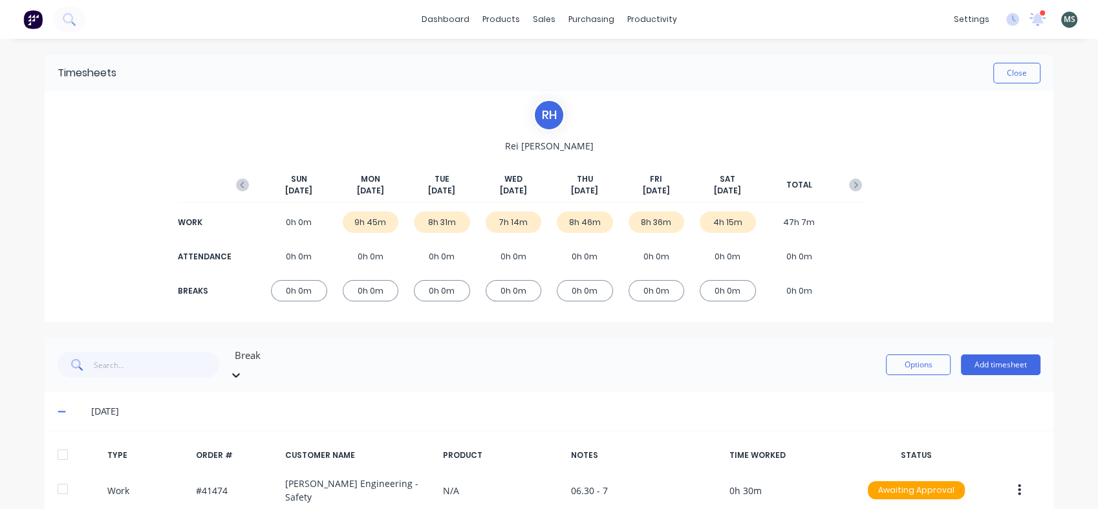
click at [243, 369] on icon at bounding box center [236, 375] width 13 height 13
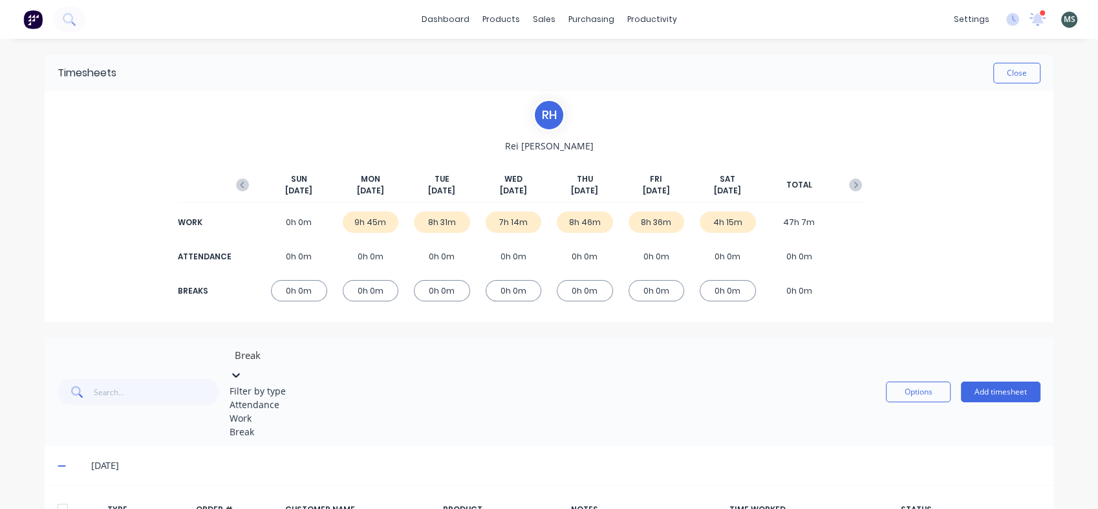
click at [259, 425] on div "Work" at bounding box center [327, 418] width 194 height 14
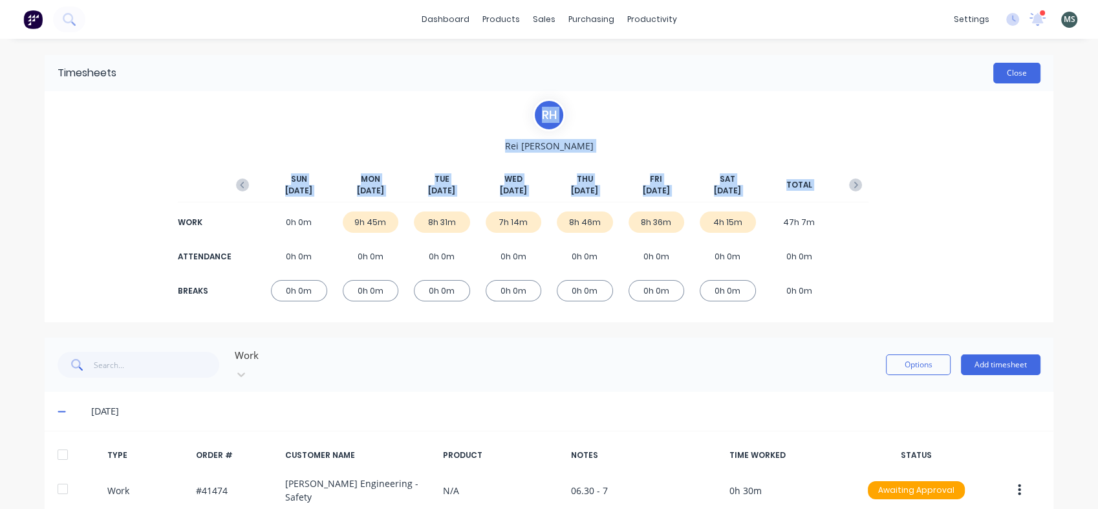
drag, startPoint x: 944, startPoint y: 118, endPoint x: 1006, endPoint y: 78, distance: 73.7
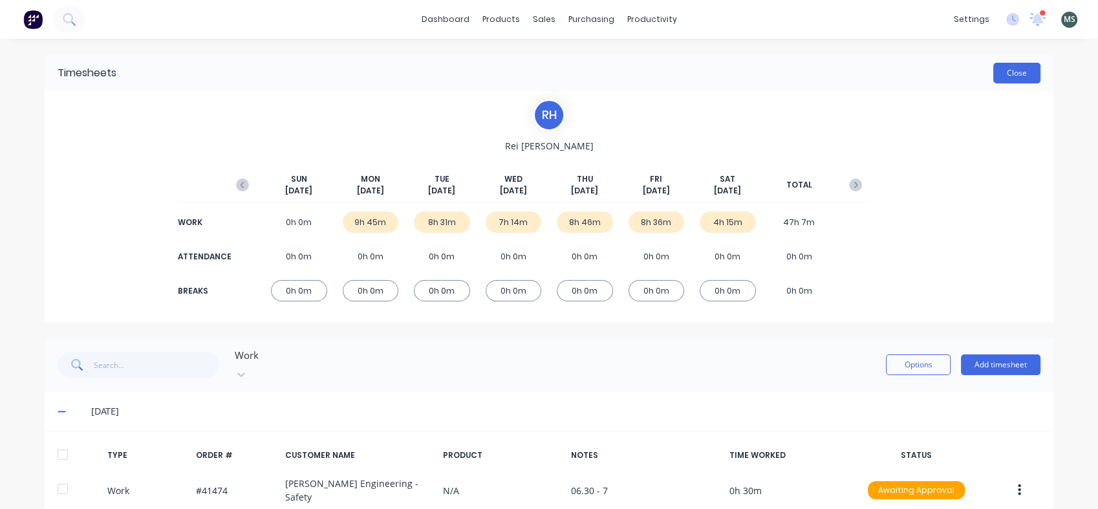
drag, startPoint x: 1006, startPoint y: 78, endPoint x: 990, endPoint y: 63, distance: 22.0
click at [990, 63] on div "Timesheets Close" at bounding box center [549, 73] width 1009 height 36
click at [1004, 67] on button "Close" at bounding box center [1016, 73] width 47 height 21
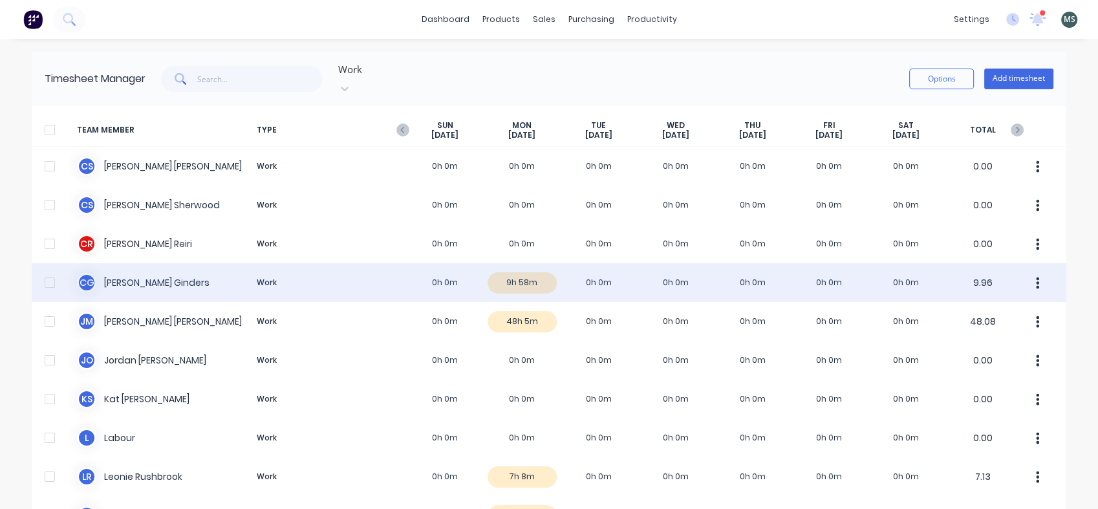
click at [520, 268] on div "[PERSON_NAME] Work 0h 0m 9h 58m 0h 0m 0h 0m 0h 0m 0h 0m 0h 0m 9.96" at bounding box center [549, 282] width 1035 height 39
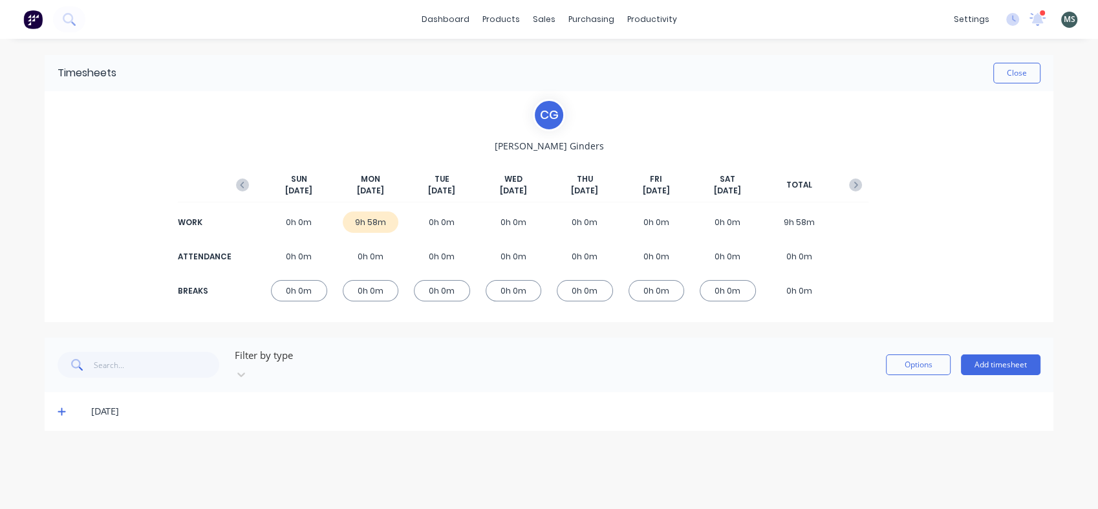
click at [59, 407] on icon at bounding box center [62, 411] width 8 height 9
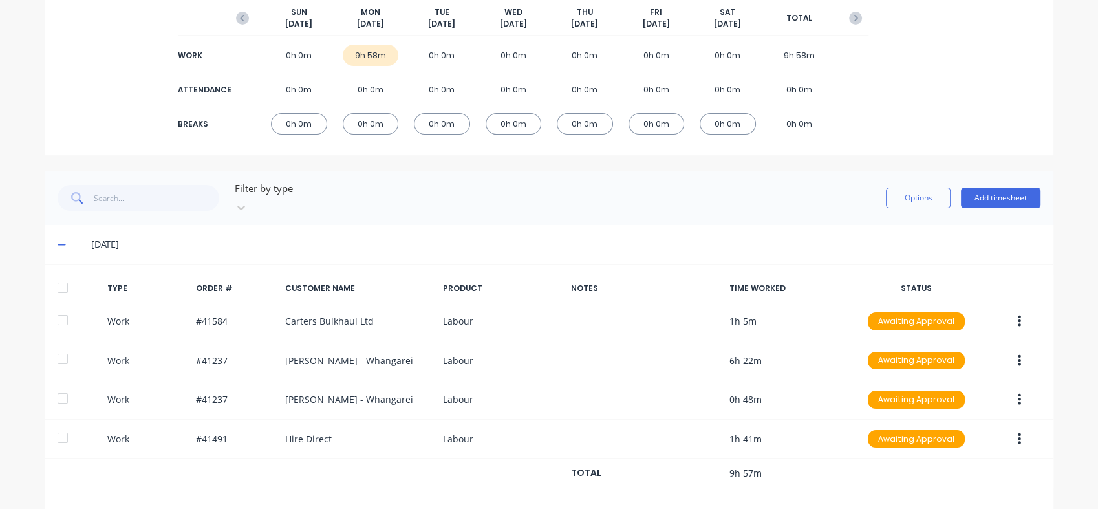
scroll to position [169, 0]
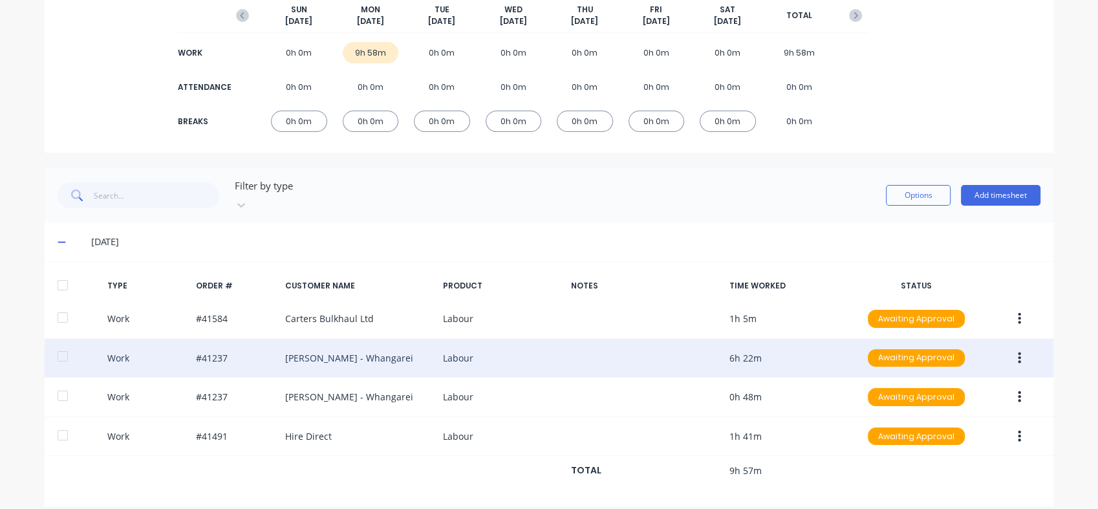
click at [1018, 351] on icon "button" at bounding box center [1019, 358] width 3 height 14
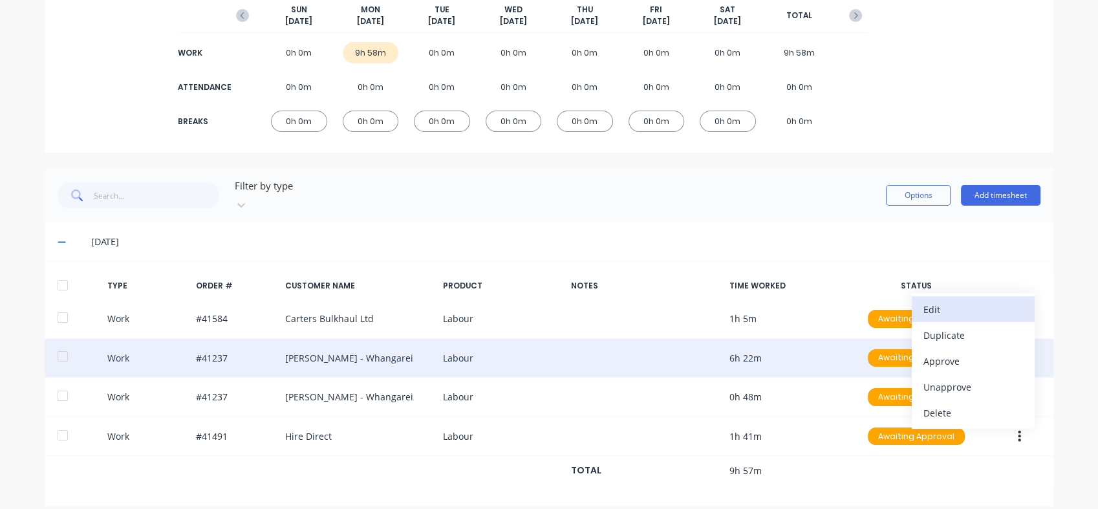
click at [962, 300] on div "Edit" at bounding box center [974, 309] width 100 height 19
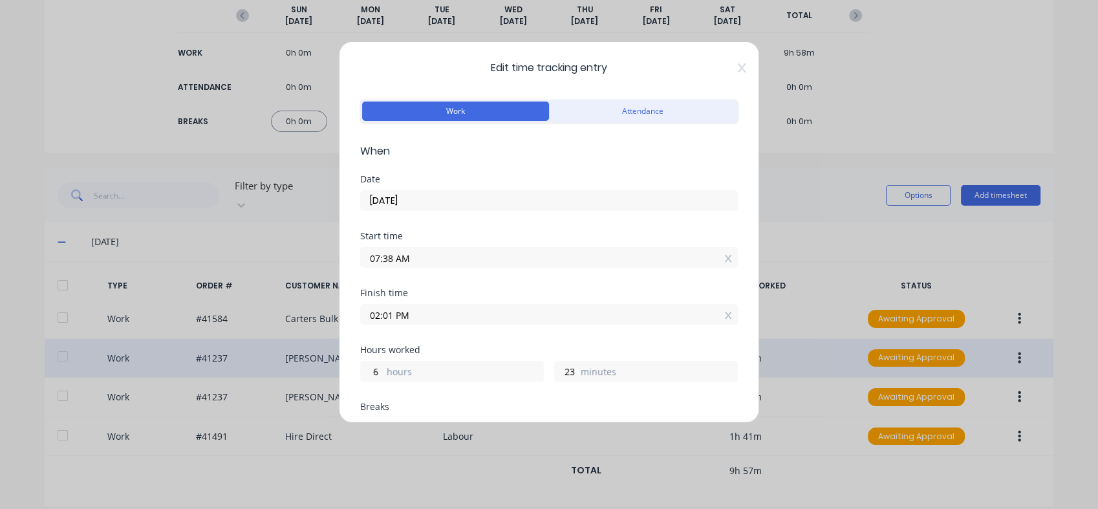
click at [922, 123] on div "Edit time tracking entry Work Attendance When Date [DATE] Start time 07:38 AM F…" at bounding box center [549, 254] width 1098 height 509
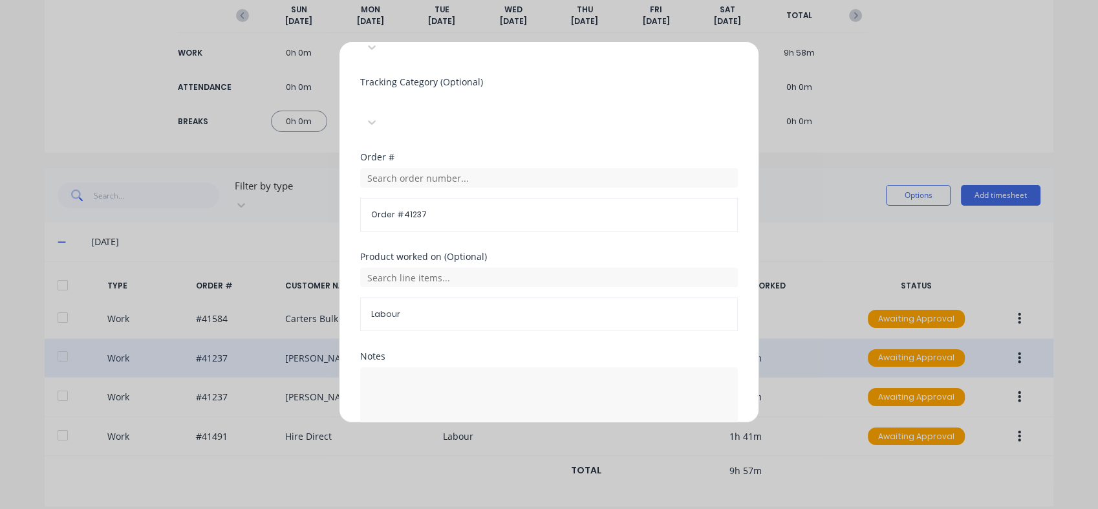
scroll to position [517, 0]
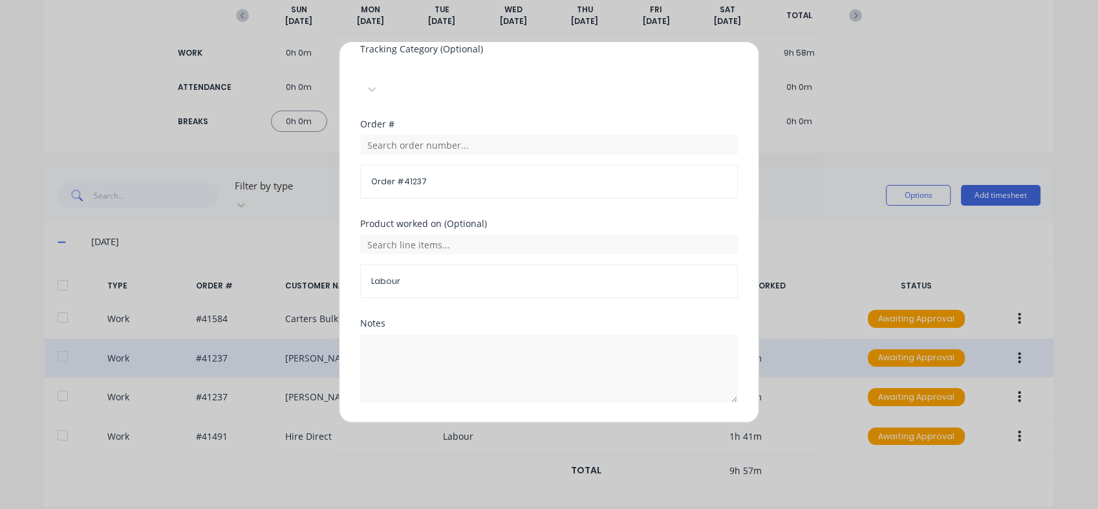
click at [616, 424] on button "Cancel" at bounding box center [610, 434] width 52 height 21
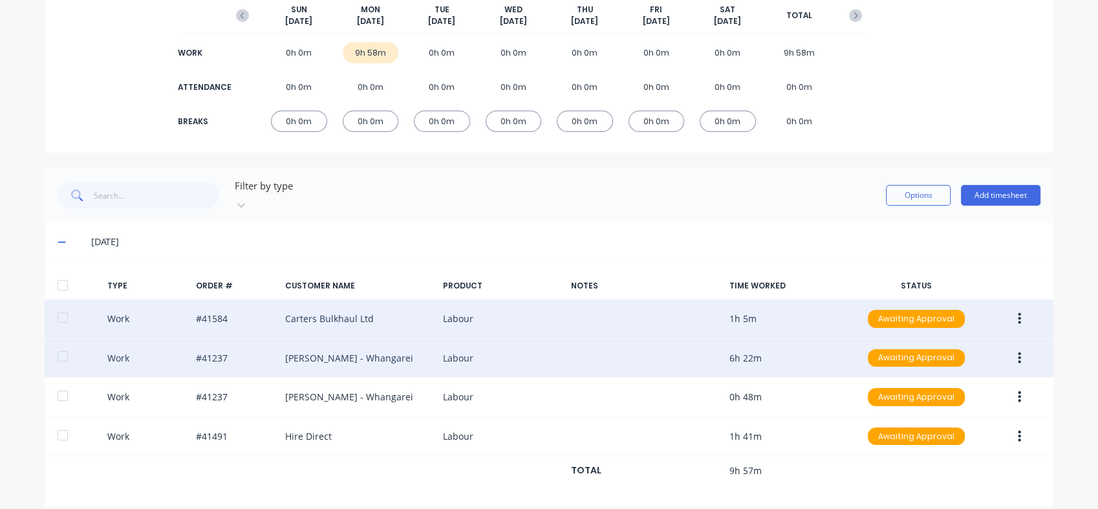
click at [1018, 313] on icon "button" at bounding box center [1019, 319] width 3 height 12
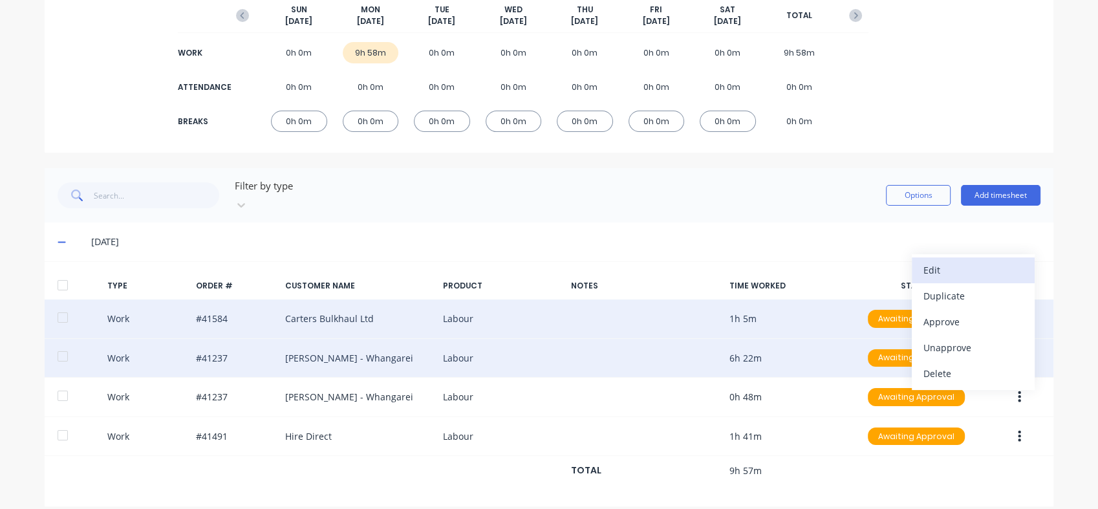
click at [963, 261] on div "Edit" at bounding box center [974, 270] width 100 height 19
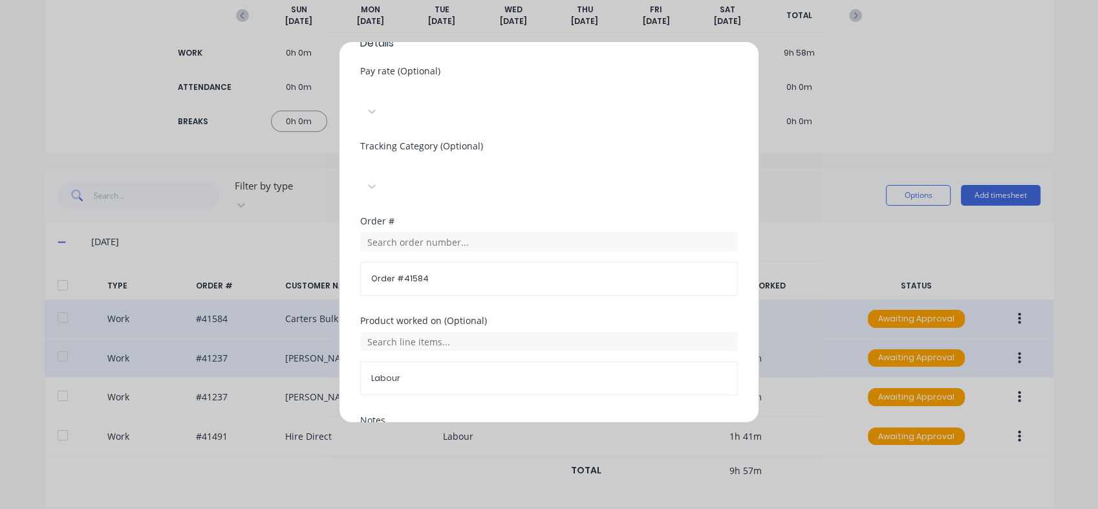
scroll to position [0, 0]
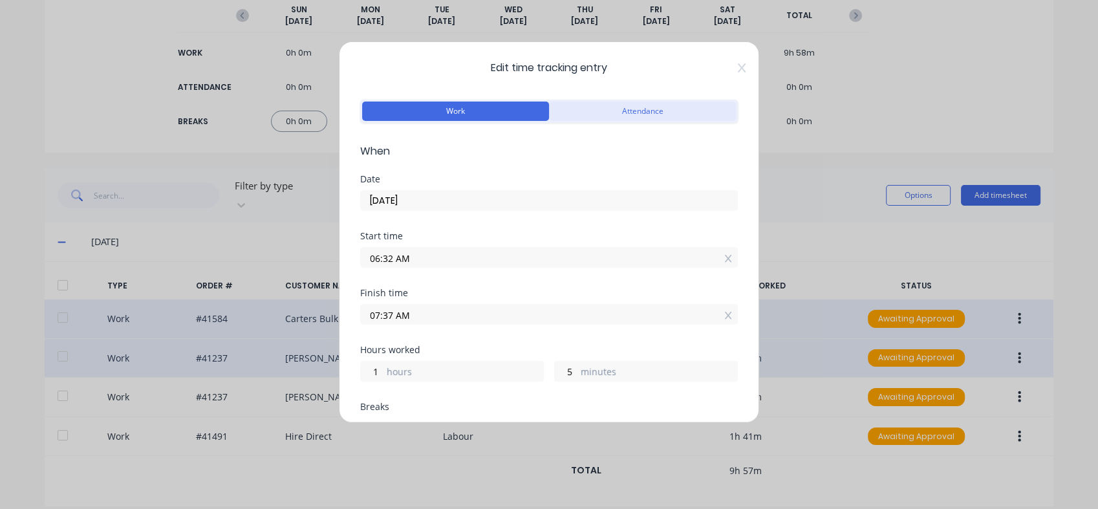
click at [627, 109] on button "Attendance" at bounding box center [642, 111] width 187 height 19
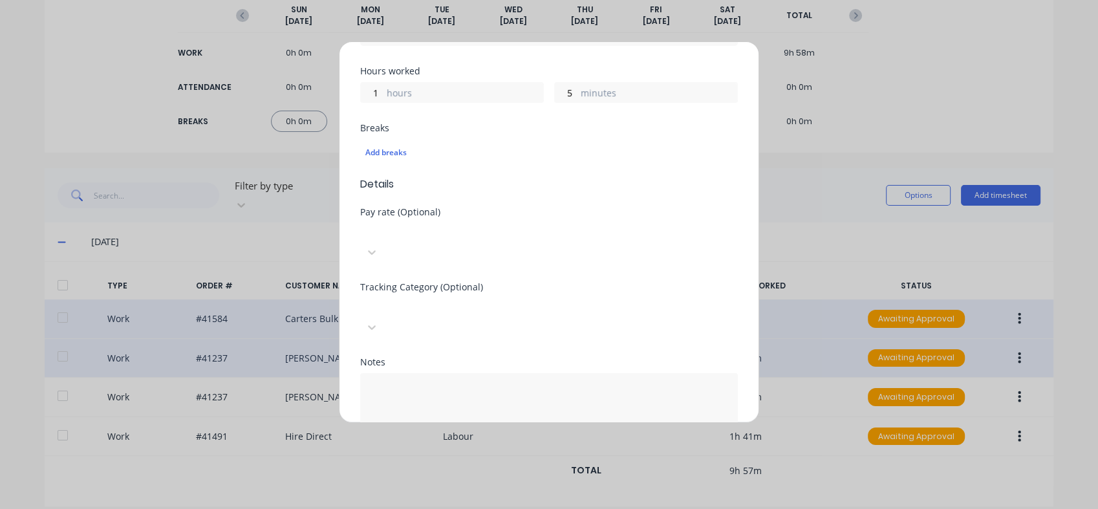
scroll to position [318, 0]
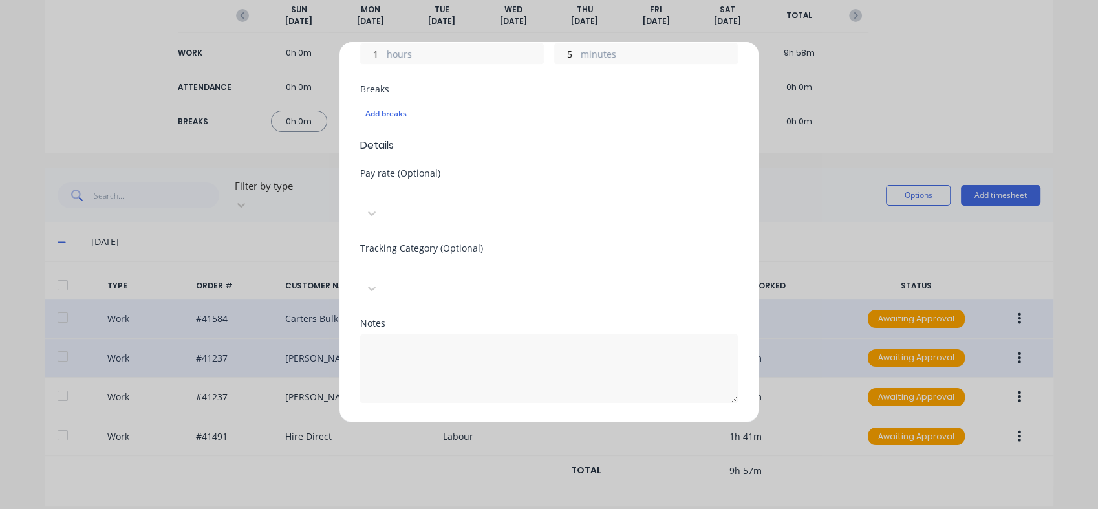
click at [600, 424] on button "Cancel" at bounding box center [610, 434] width 52 height 21
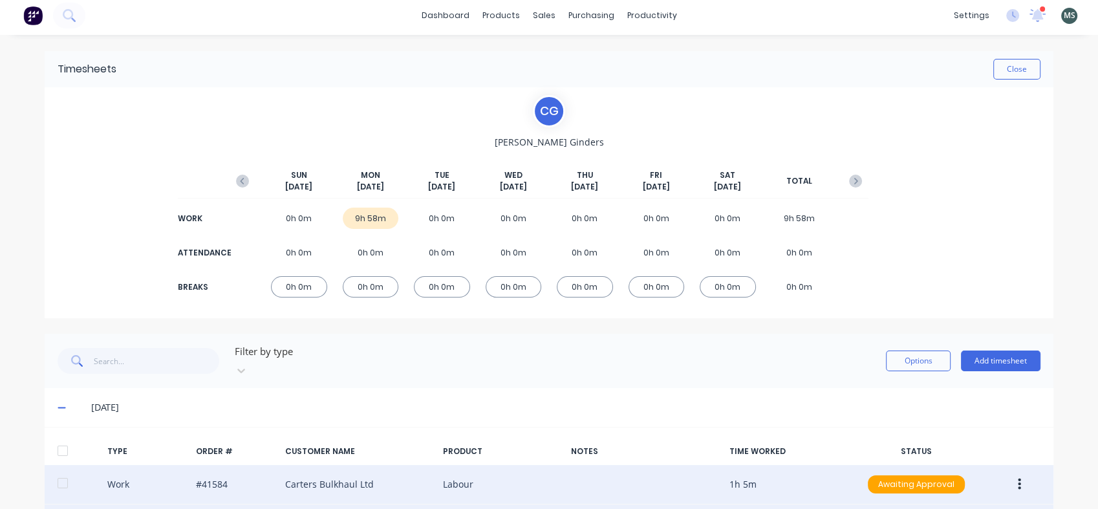
scroll to position [0, 0]
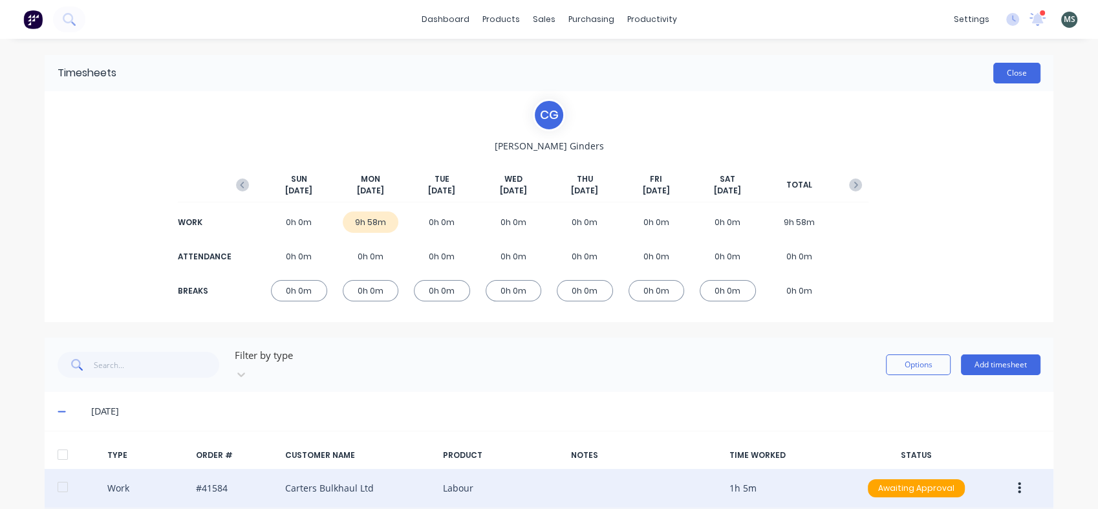
drag, startPoint x: 1002, startPoint y: 80, endPoint x: 1007, endPoint y: 70, distance: 10.4
click at [1007, 70] on button "Close" at bounding box center [1016, 73] width 47 height 21
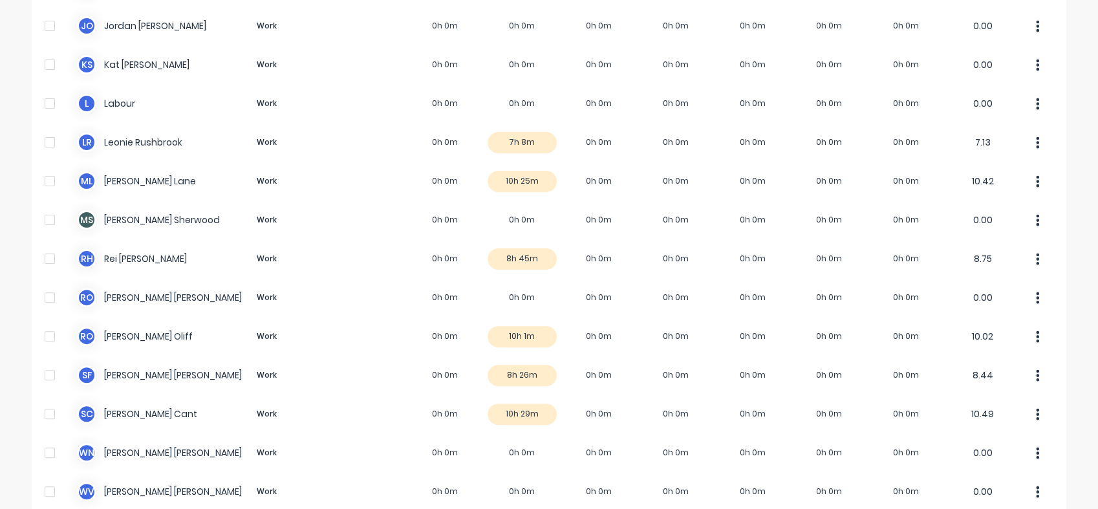
scroll to position [338, 0]
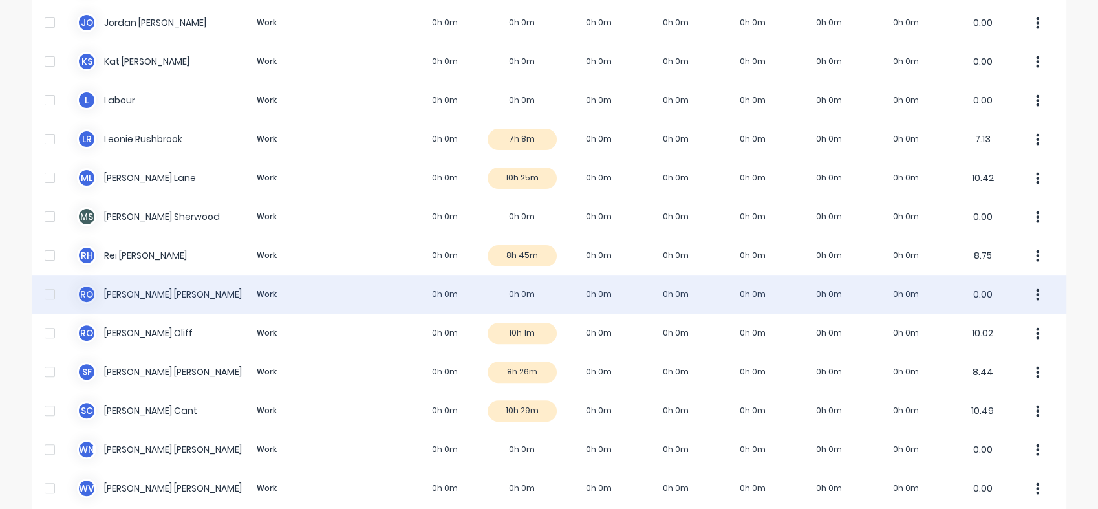
click at [1037, 288] on icon "button" at bounding box center [1038, 294] width 3 height 12
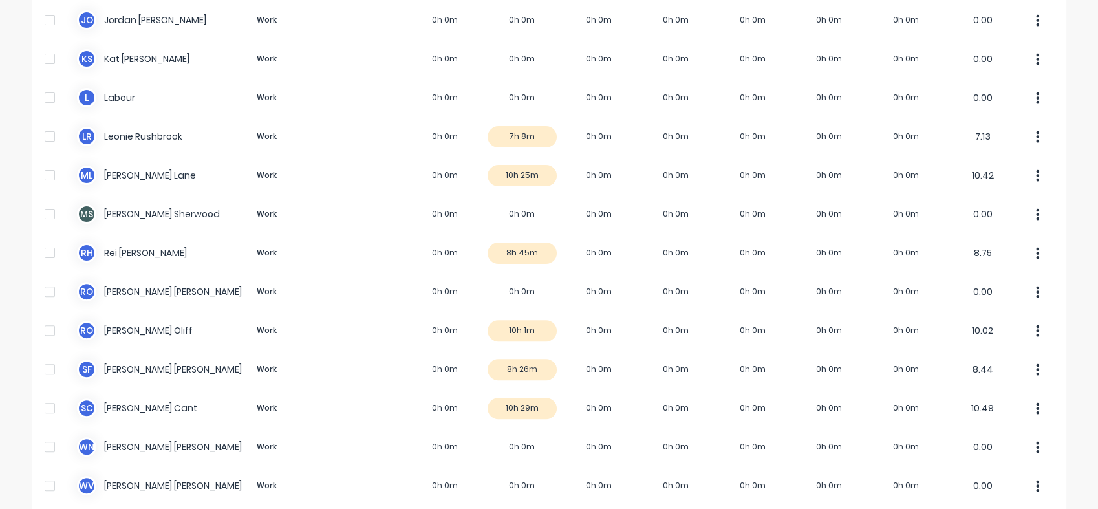
scroll to position [339, 0]
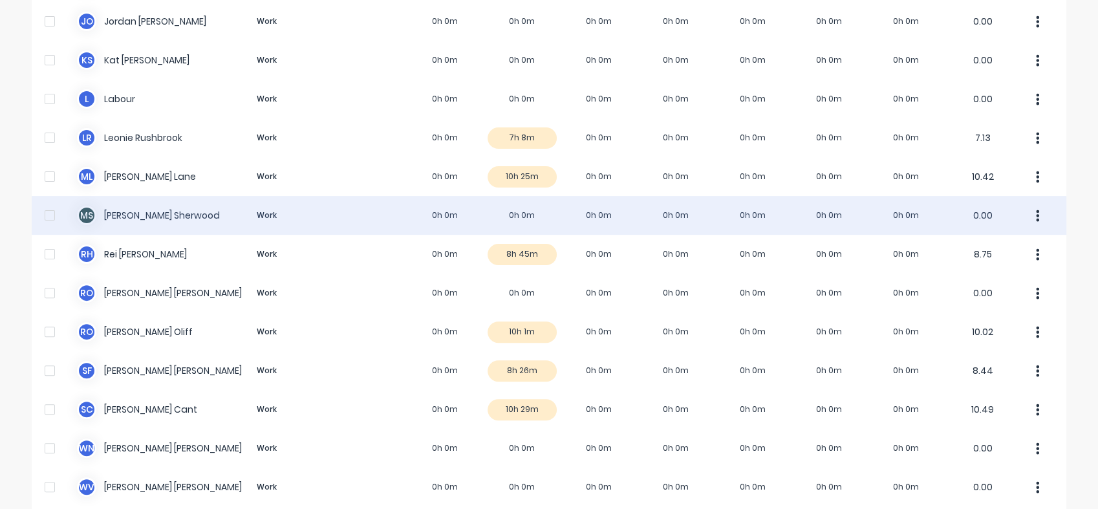
click at [1037, 210] on icon "button" at bounding box center [1038, 216] width 3 height 12
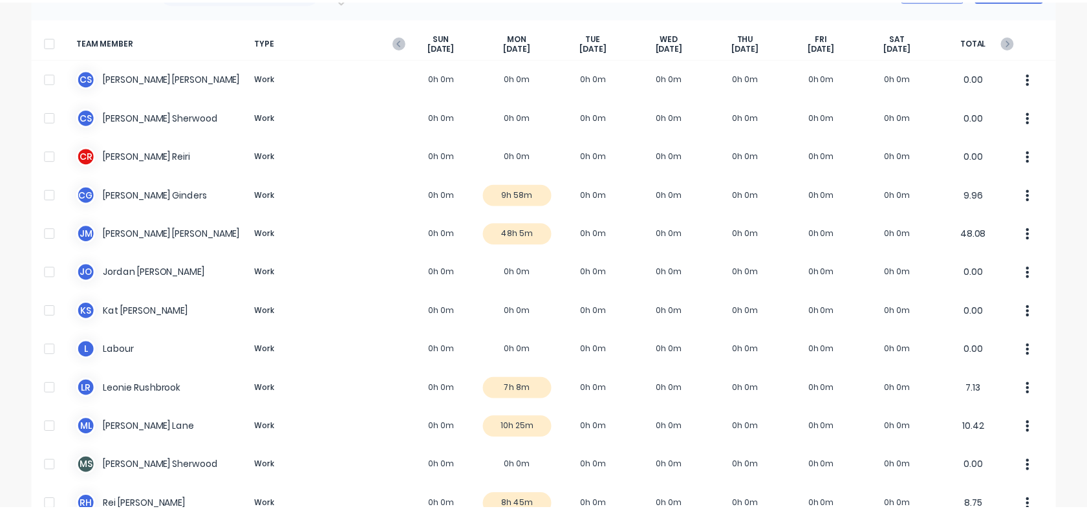
scroll to position [44, 0]
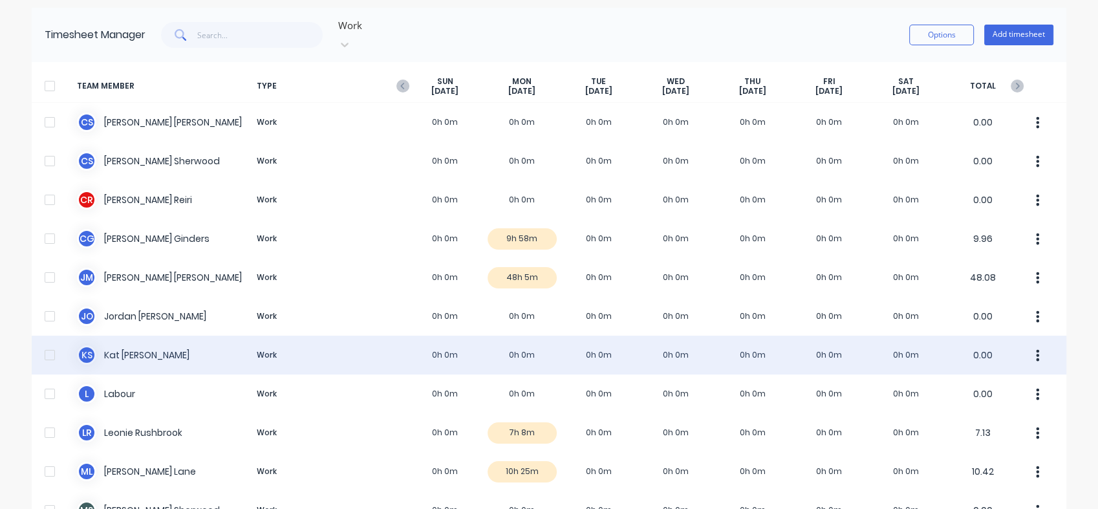
click at [1039, 342] on button "button" at bounding box center [1038, 355] width 27 height 26
click at [142, 342] on div "K S [PERSON_NAME] Work 0h 0m 0h 0m 0h 0m 0h 0m 0h 0m 0h 0m 0h 0m 0.00 Approve U…" at bounding box center [549, 355] width 1035 height 39
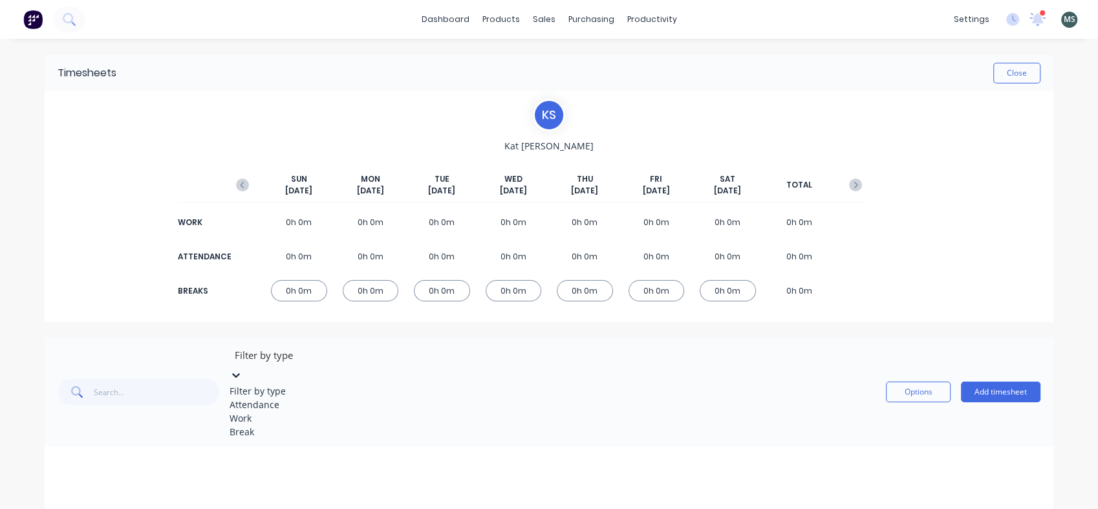
click at [243, 369] on icon at bounding box center [236, 375] width 13 height 13
click at [906, 382] on button "Options" at bounding box center [918, 392] width 65 height 21
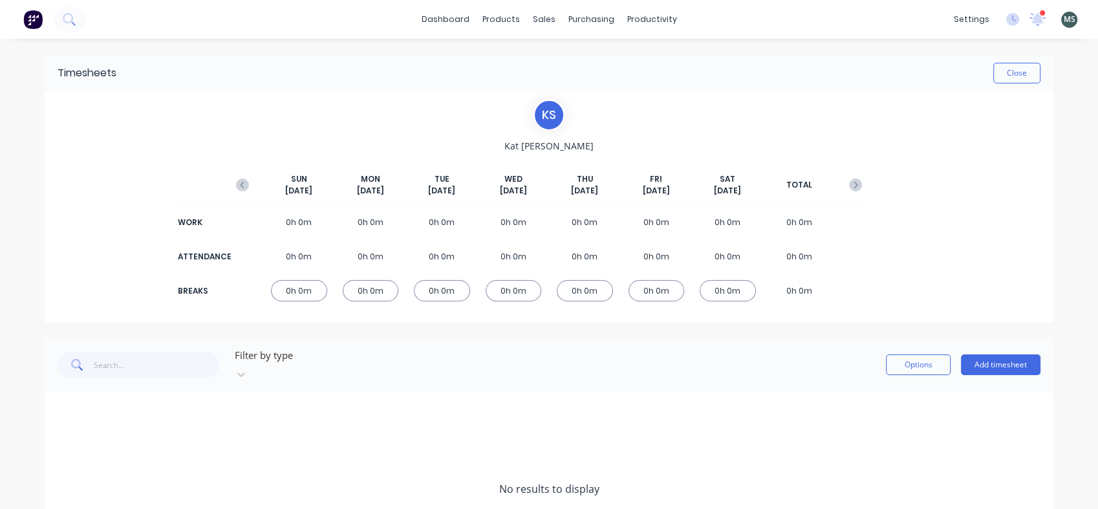
click at [895, 243] on div "K S [PERSON_NAME] [DATE] [DATE] [DATE] [DATE] [DATE] [DATE] [DATE] TOTAL WORK 0…" at bounding box center [549, 206] width 1009 height 231
click at [540, 119] on div "K S" at bounding box center [549, 115] width 32 height 32
click at [1064, 17] on span "MS" at bounding box center [1070, 20] width 12 height 12
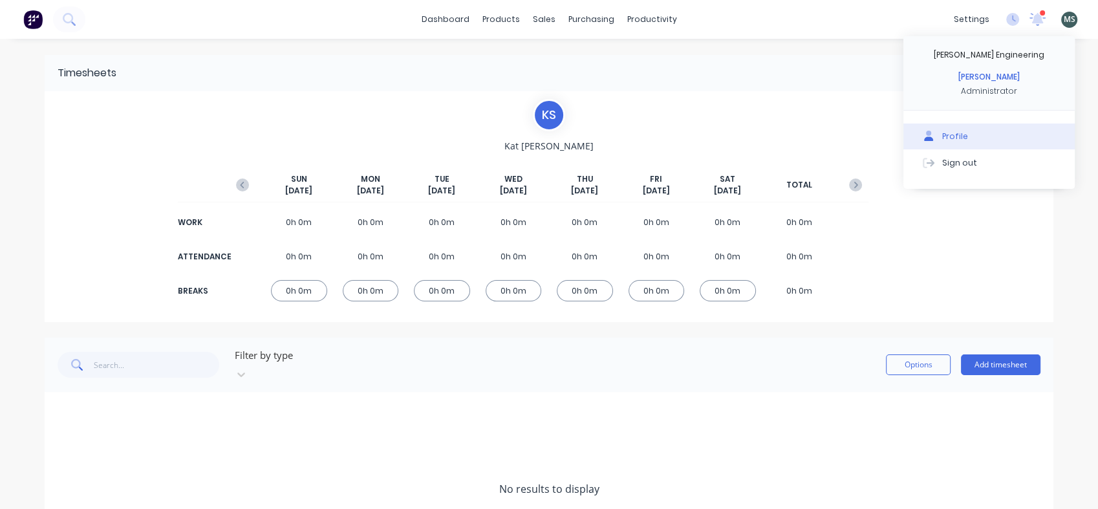
click at [938, 129] on button "Profile" at bounding box center [989, 137] width 171 height 26
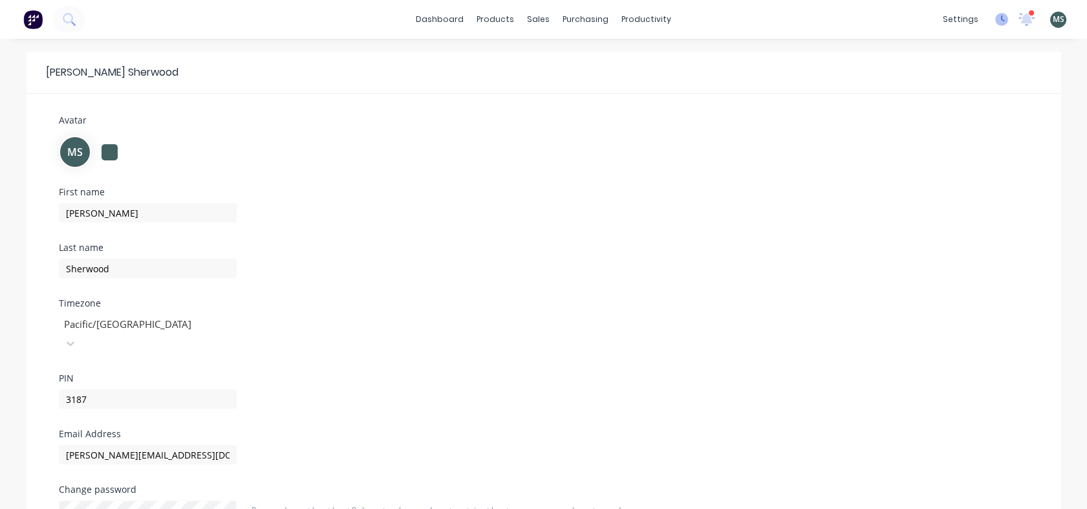
click at [995, 23] on icon at bounding box center [1001, 19] width 13 height 13
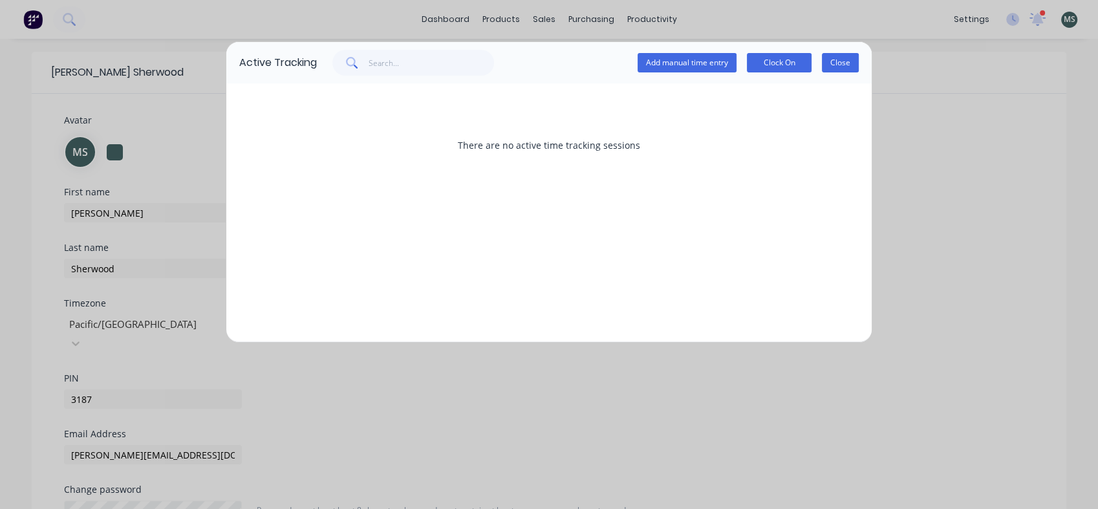
click at [827, 67] on button "Close" at bounding box center [840, 62] width 37 height 19
